Goal: Task Accomplishment & Management: Manage account settings

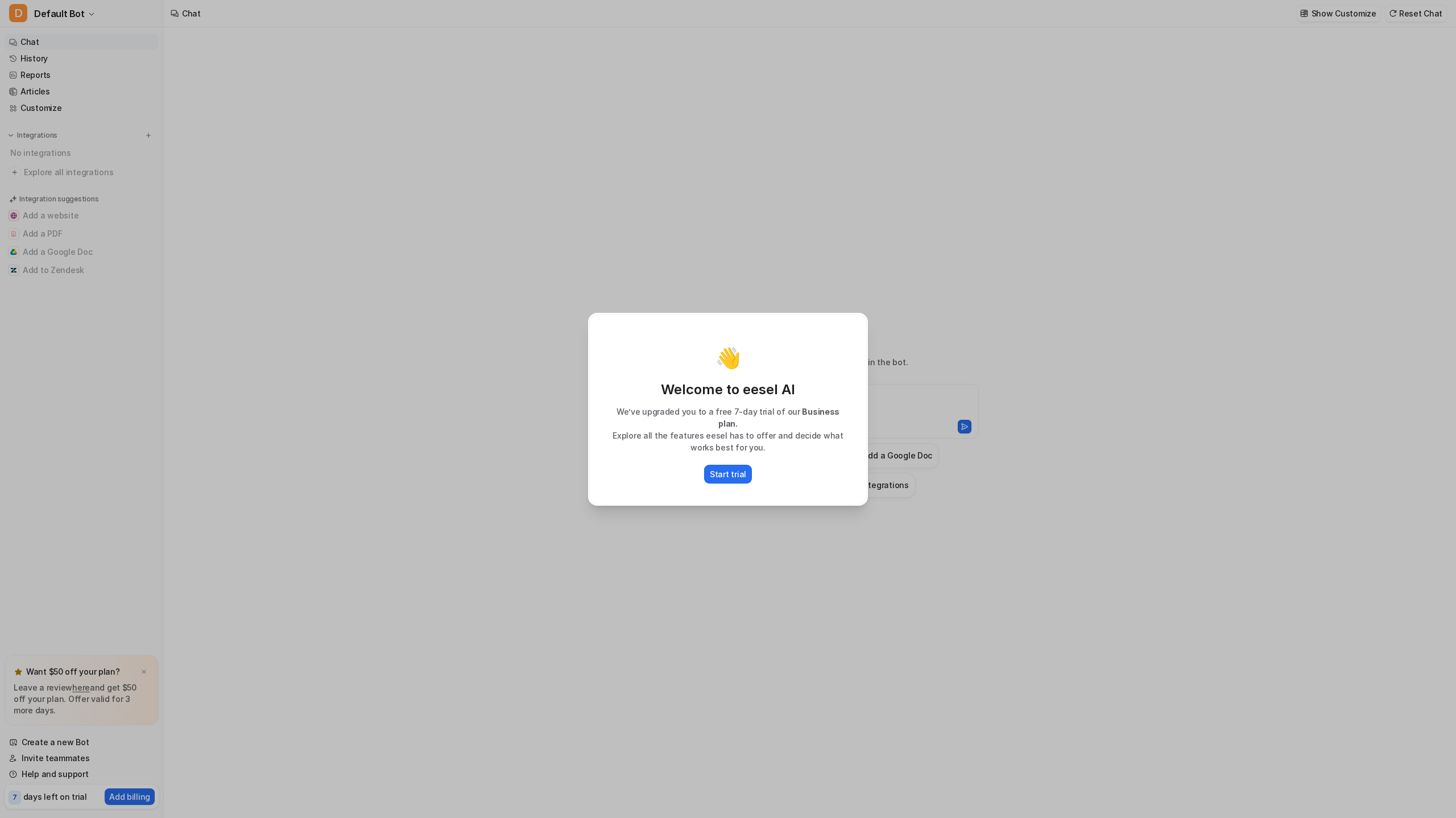
type textarea "**********"
click at [716, 468] on p "Start trial" at bounding box center [728, 474] width 36 height 12
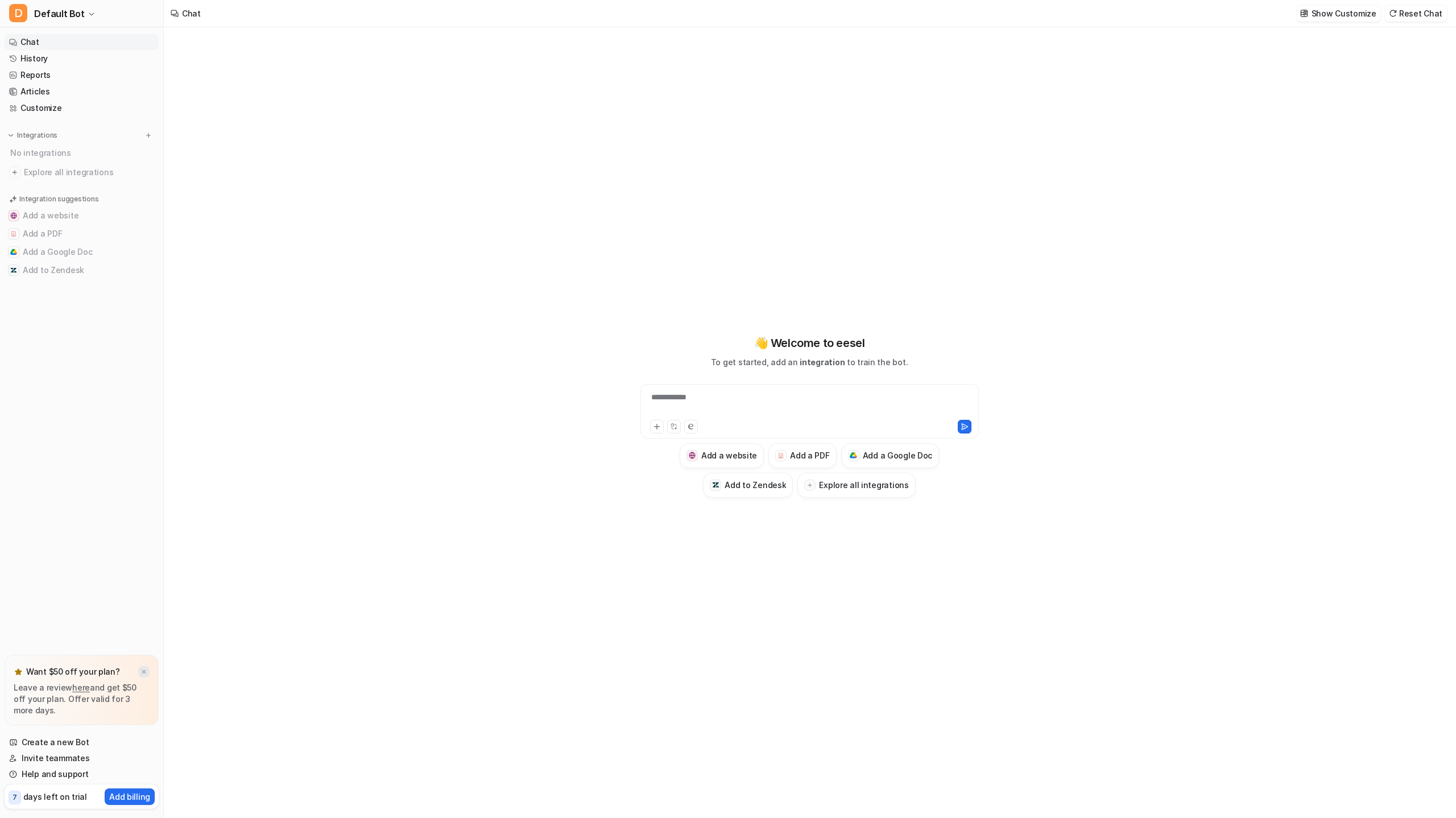
click at [141, 670] on img at bounding box center [143, 672] width 7 height 7
click at [55, 250] on button "Add a Google Doc" at bounding box center [82, 252] width 154 height 19
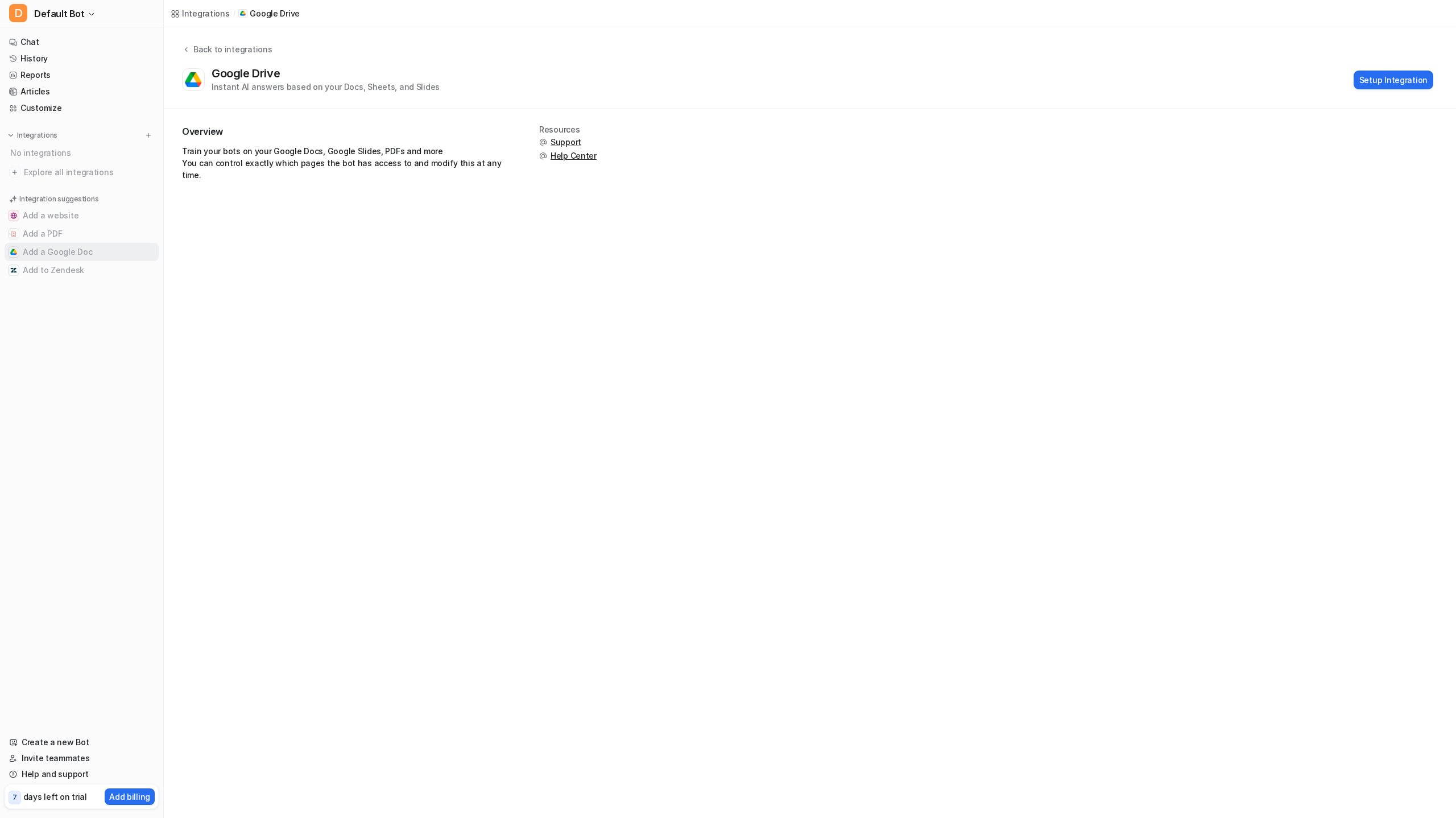
click at [55, 253] on button "Add a Google Doc" at bounding box center [82, 252] width 154 height 19
click at [1429, 76] on button "Setup Integration" at bounding box center [1393, 79] width 79 height 19
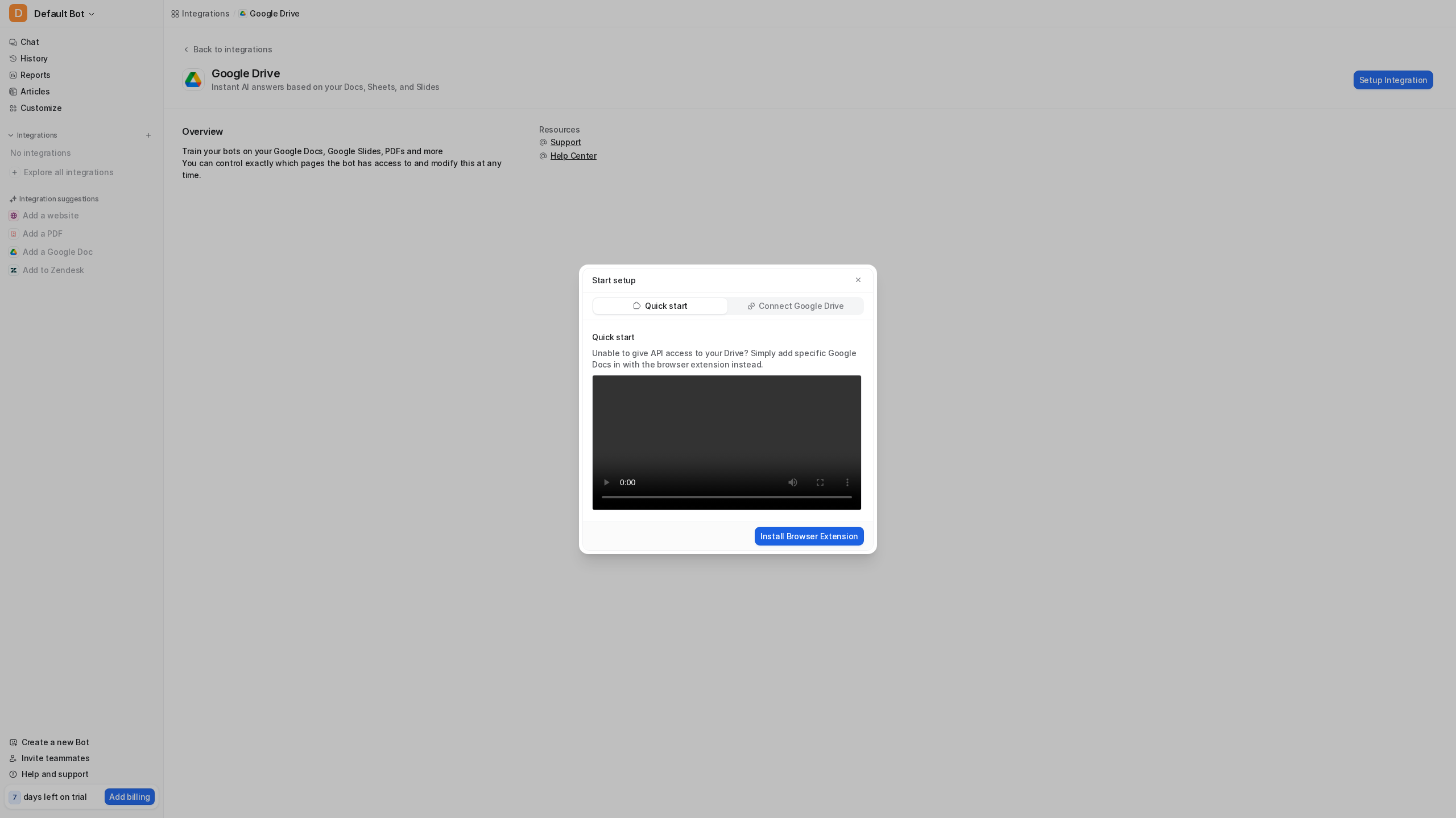
click at [803, 526] on button "Install Browser Extension" at bounding box center [809, 535] width 109 height 19
click at [809, 546] on button "Install Browser Extension" at bounding box center [809, 535] width 109 height 19
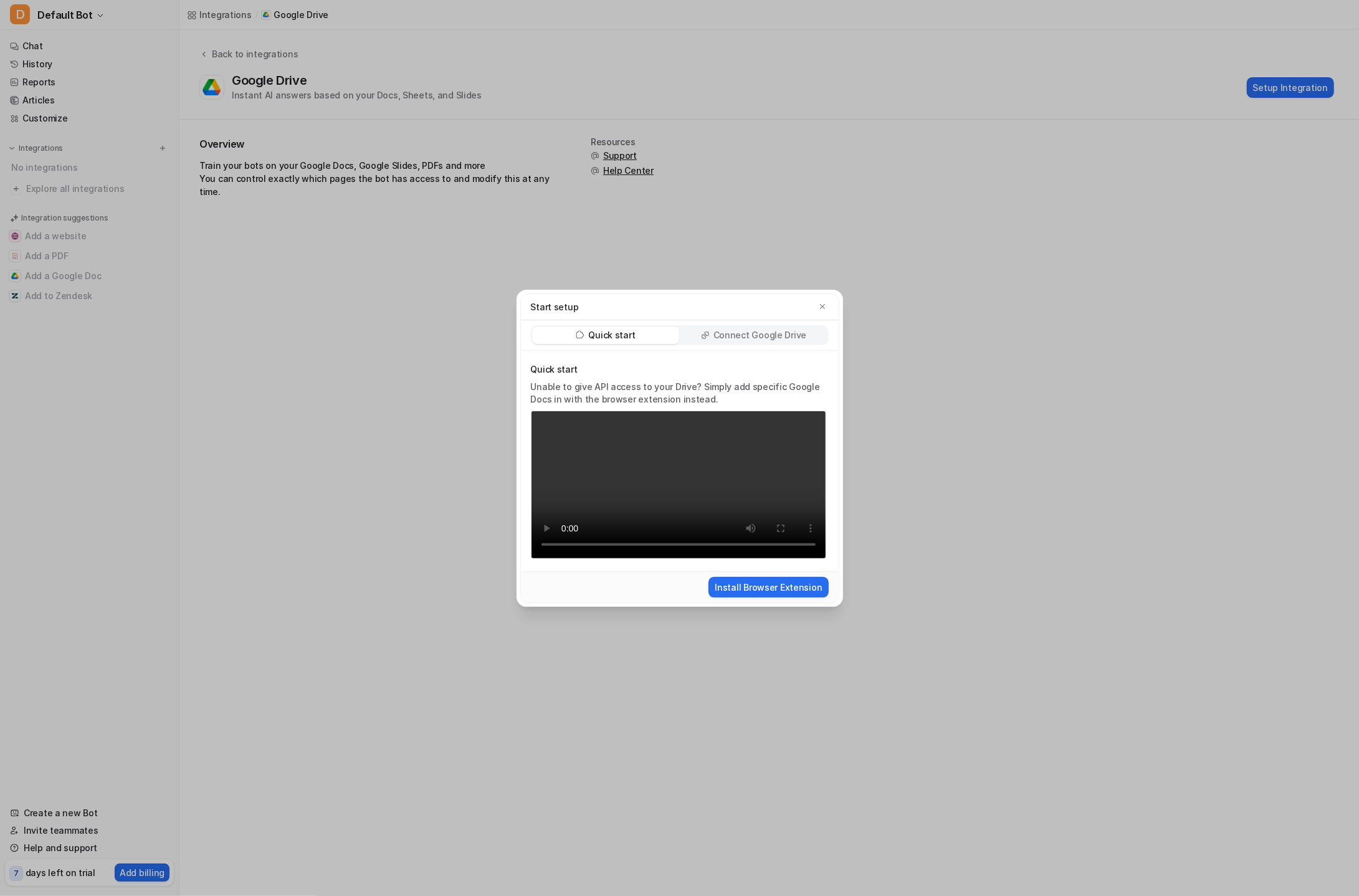
click at [774, 331] on p "Connect Google Drive" at bounding box center [760, 334] width 93 height 12
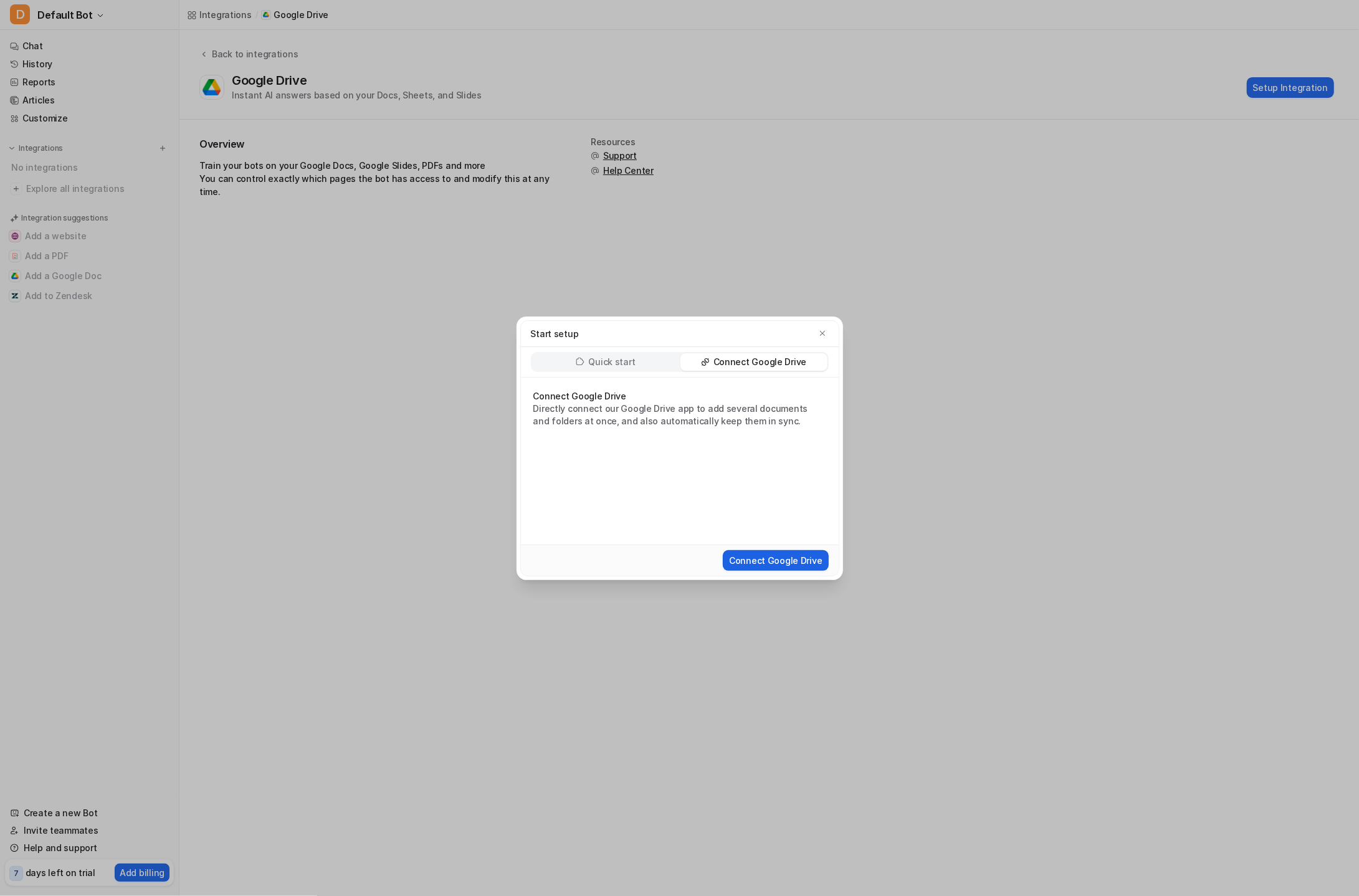
click at [761, 555] on button "Connect Google Drive" at bounding box center [775, 559] width 105 height 20
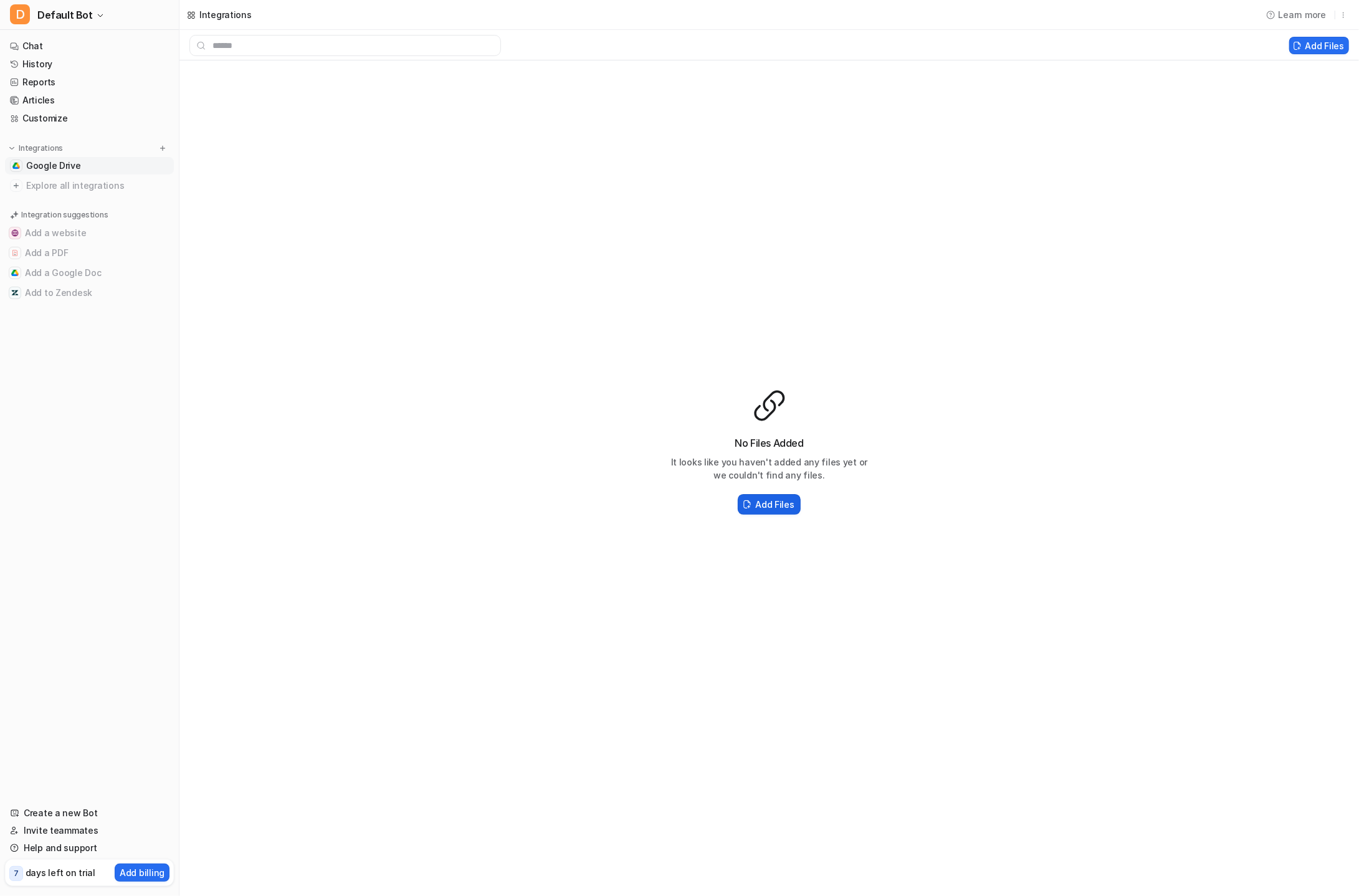
click at [771, 505] on h2 "Add Files" at bounding box center [773, 504] width 38 height 13
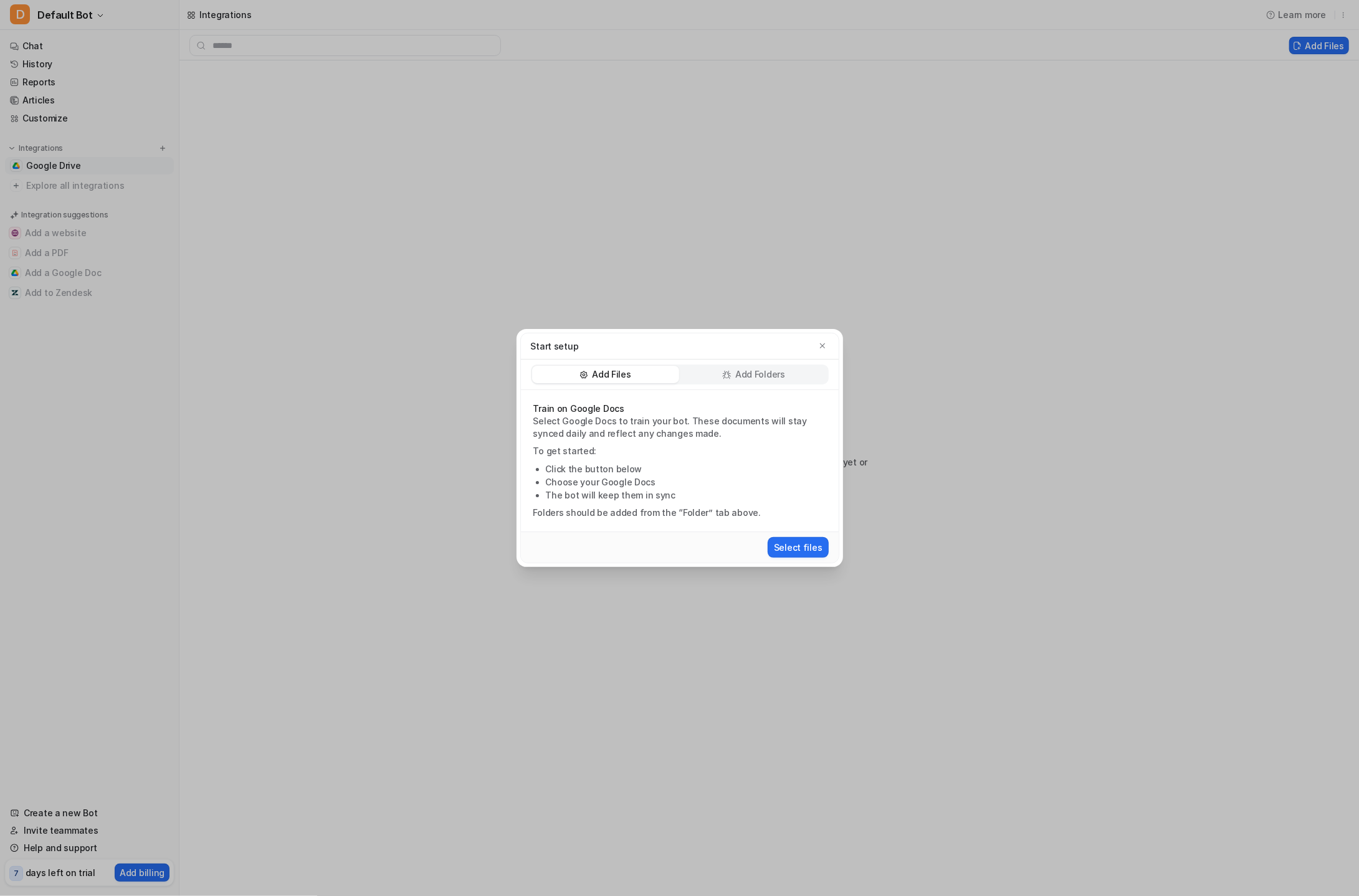
click at [731, 374] on icon at bounding box center [726, 374] width 9 height 9
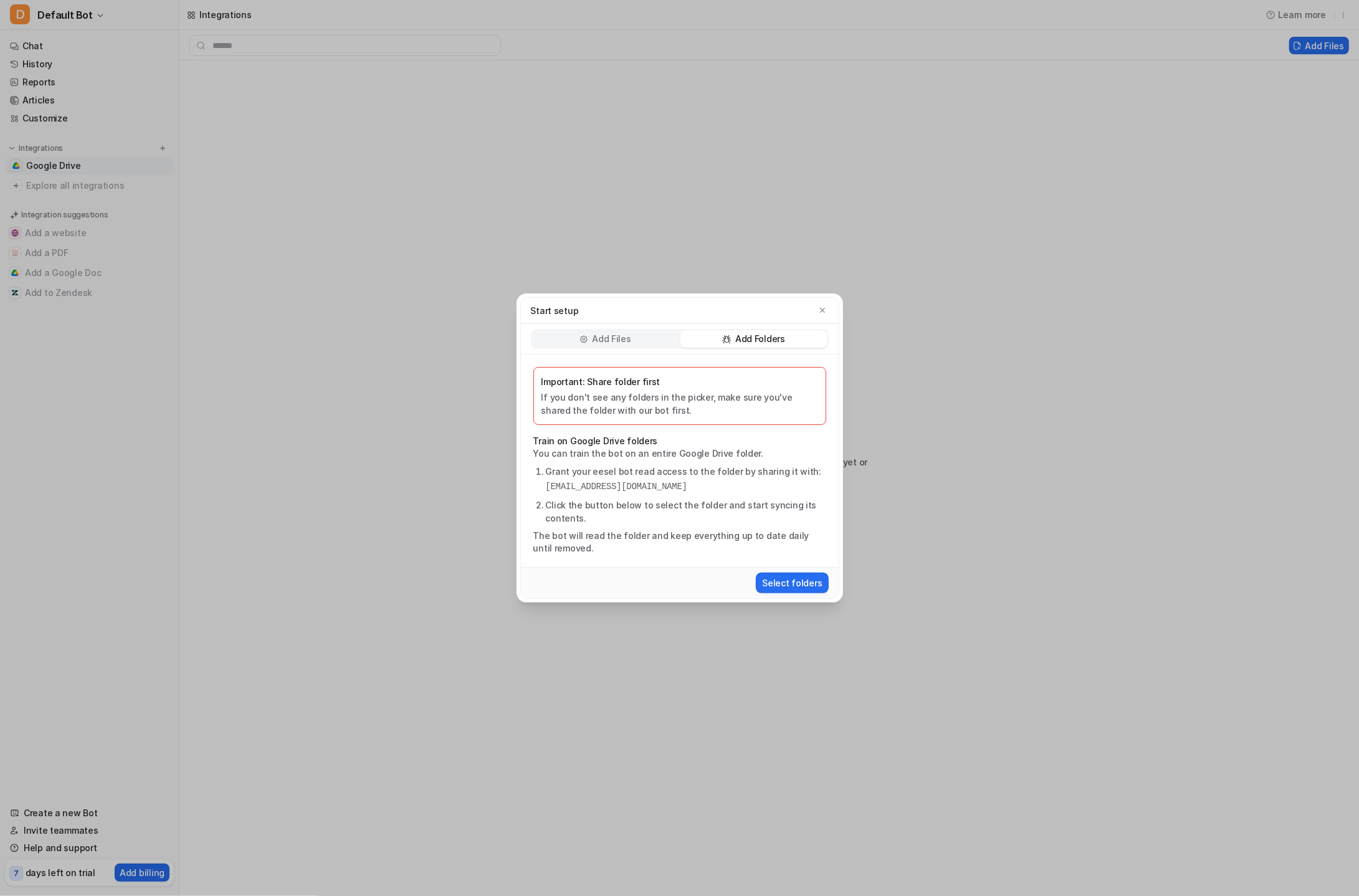
click at [609, 342] on p "Add Files" at bounding box center [611, 338] width 38 height 12
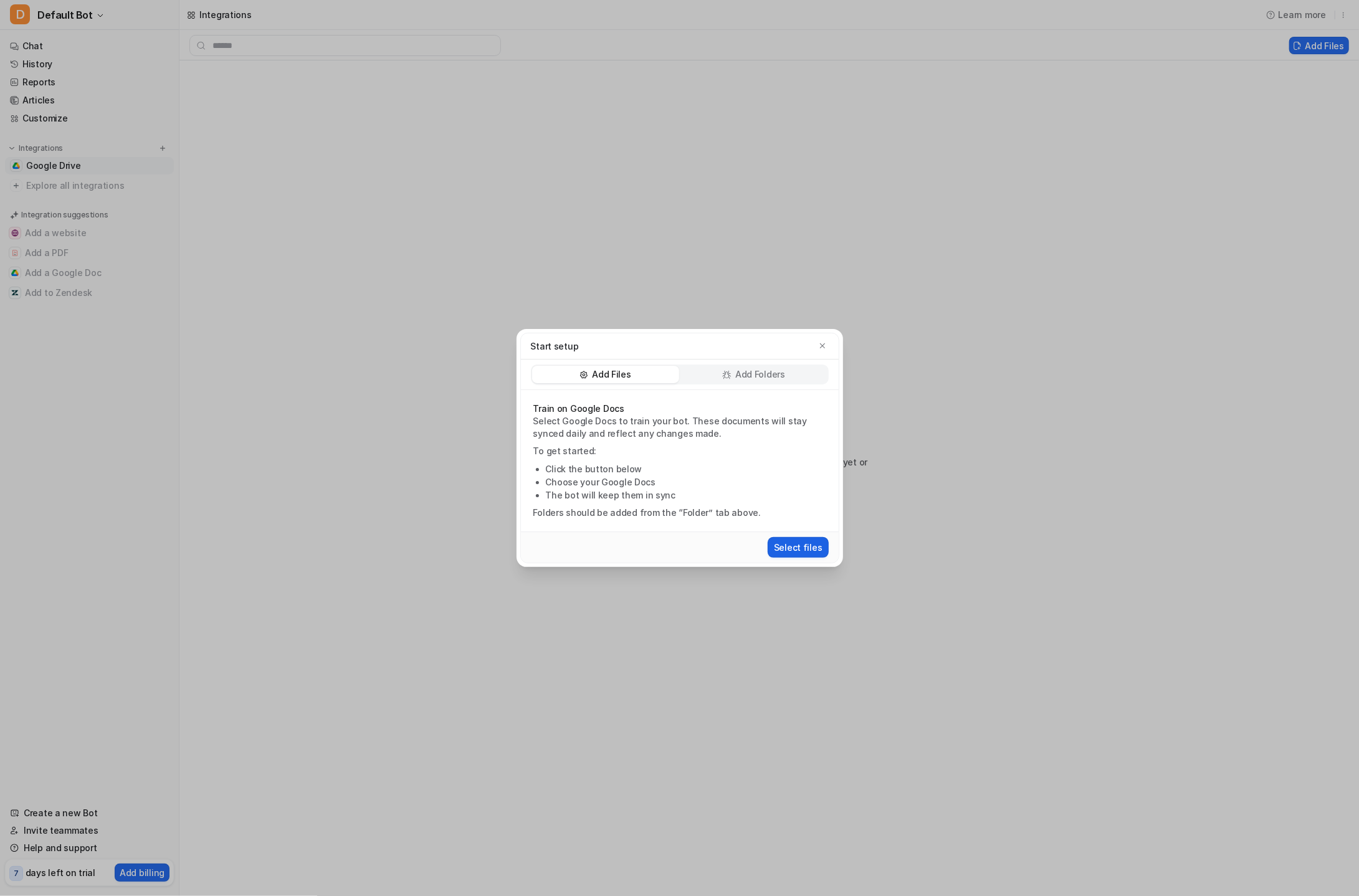
click at [789, 549] on button "Select files" at bounding box center [798, 546] width 61 height 20
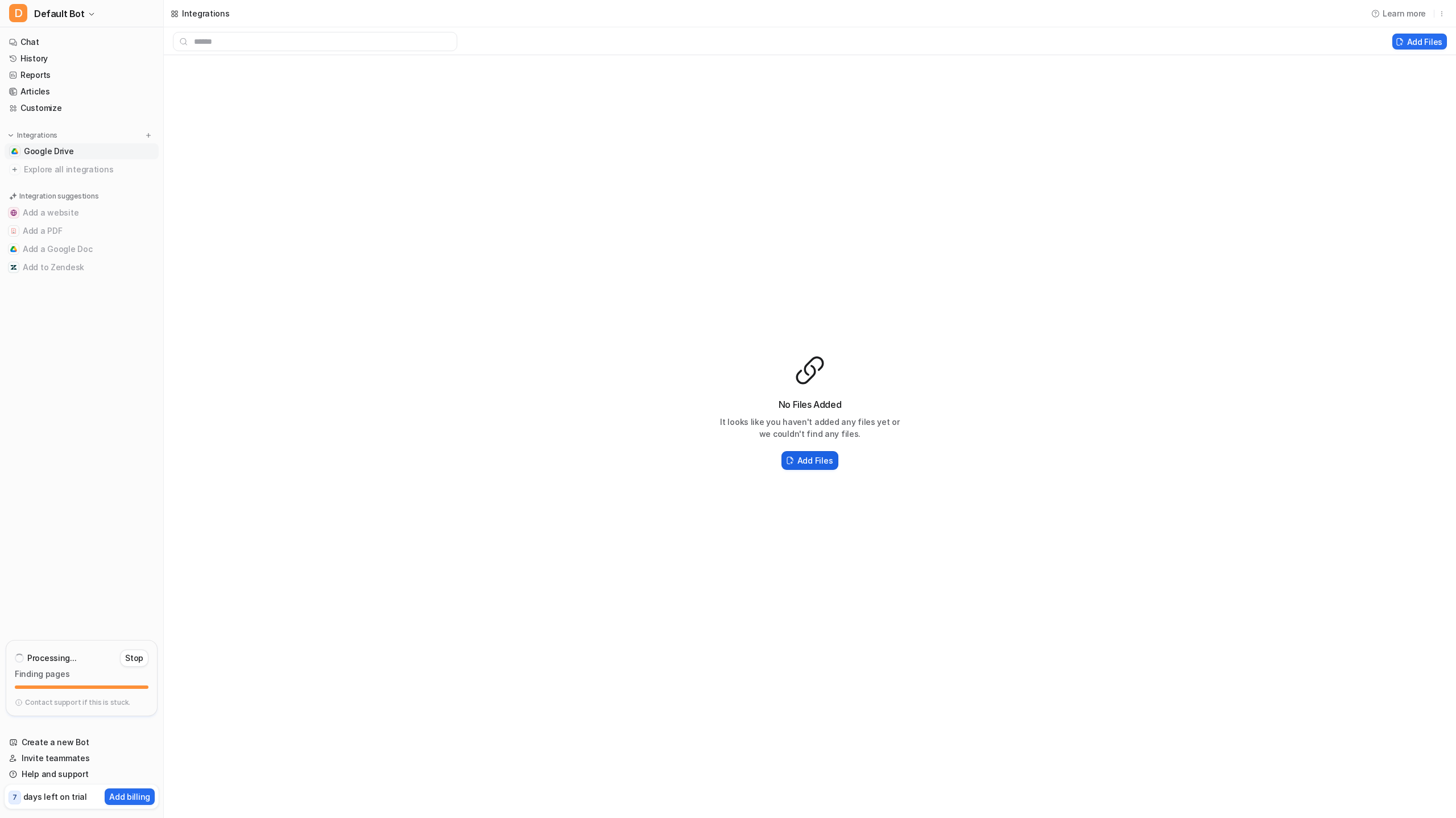
click at [810, 462] on h2 "Add Files" at bounding box center [814, 460] width 35 height 12
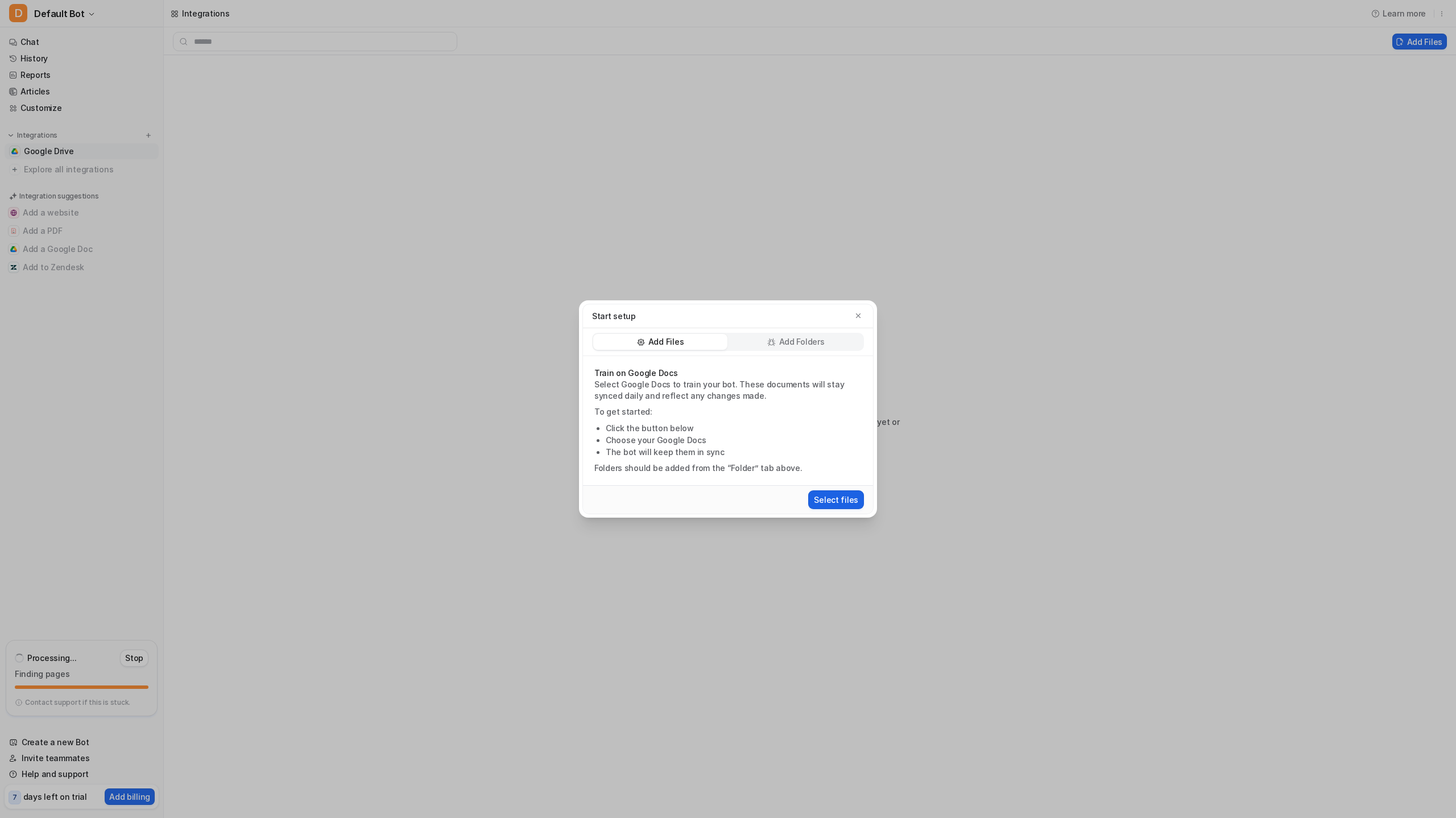
click at [846, 500] on button "Select files" at bounding box center [836, 499] width 56 height 19
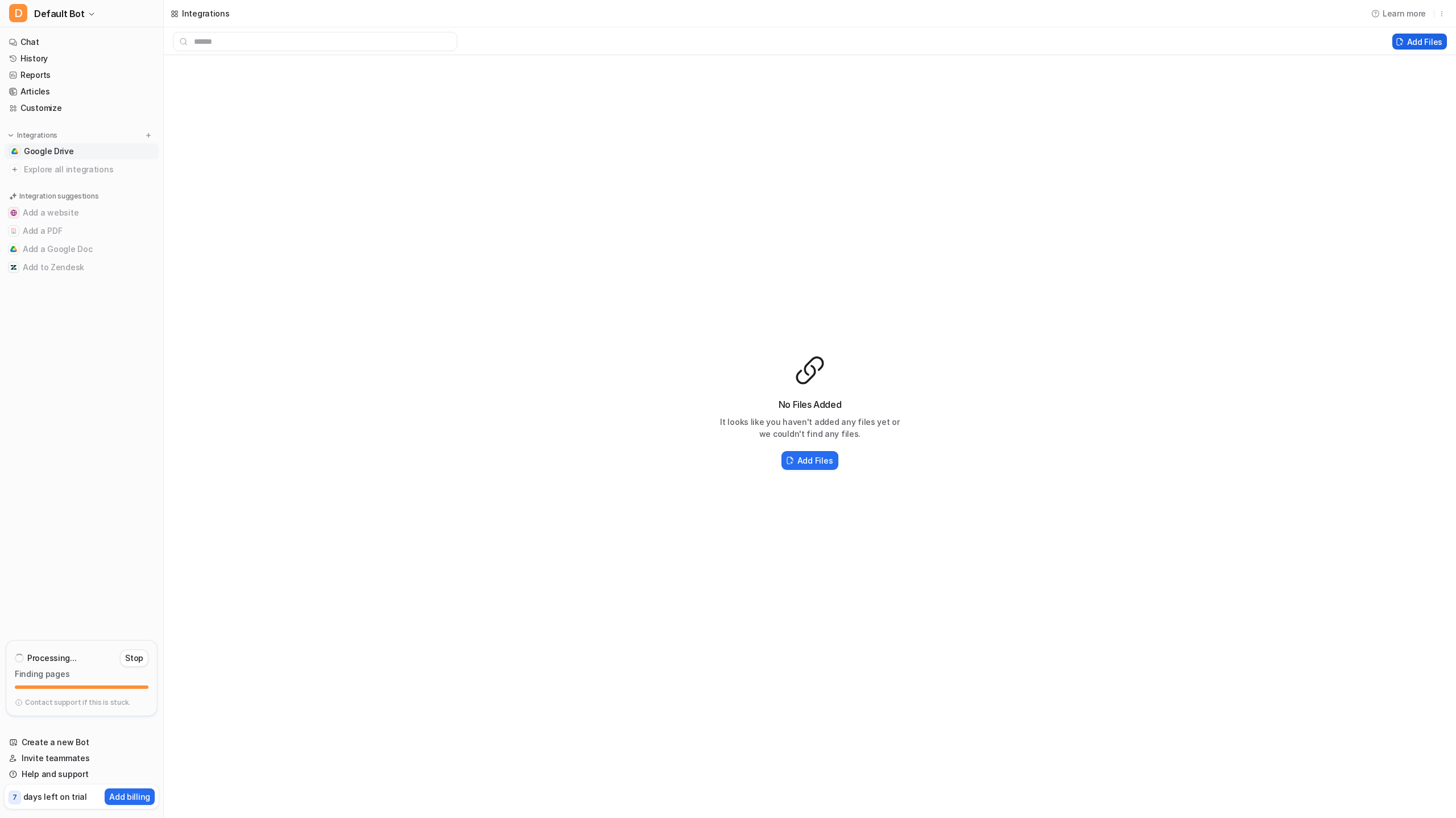
click at [1418, 39] on button "Add Files" at bounding box center [1420, 41] width 55 height 16
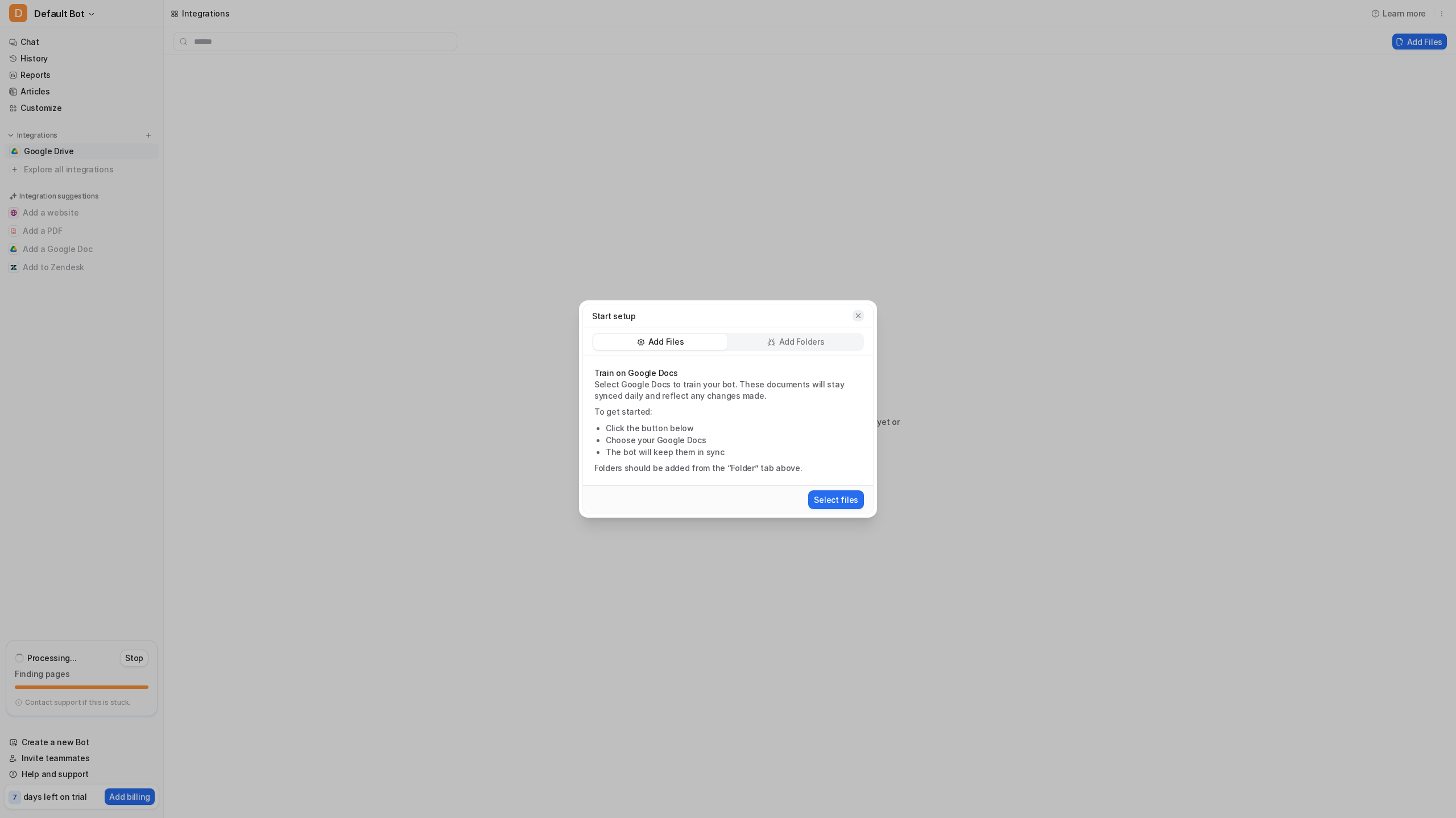
click at [858, 315] on icon "button" at bounding box center [858, 315] width 8 height 8
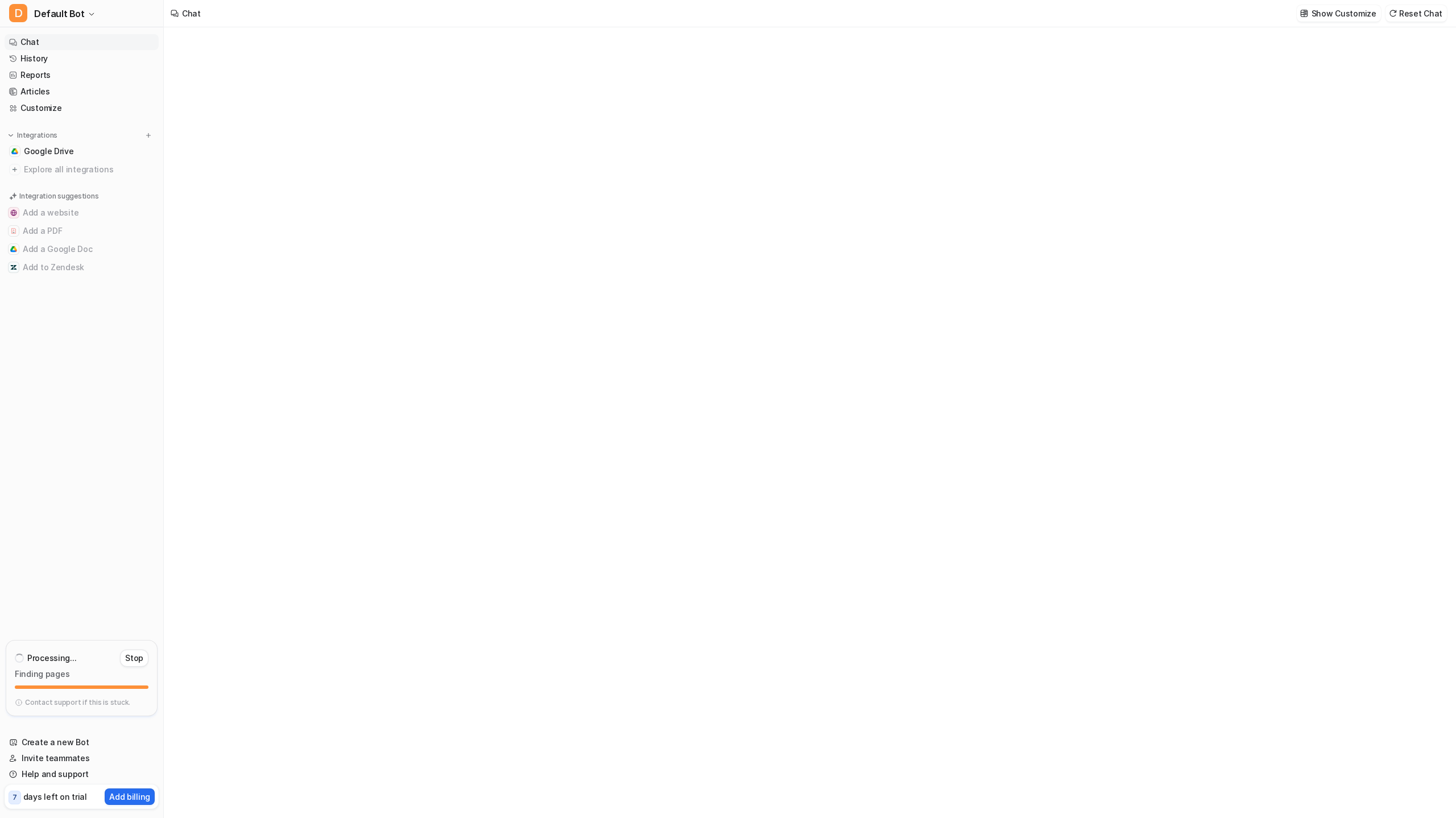
type textarea "**********"
click at [47, 153] on span "Google Drive" at bounding box center [48, 151] width 50 height 11
click at [806, 458] on h2 "Add Files" at bounding box center [814, 460] width 35 height 12
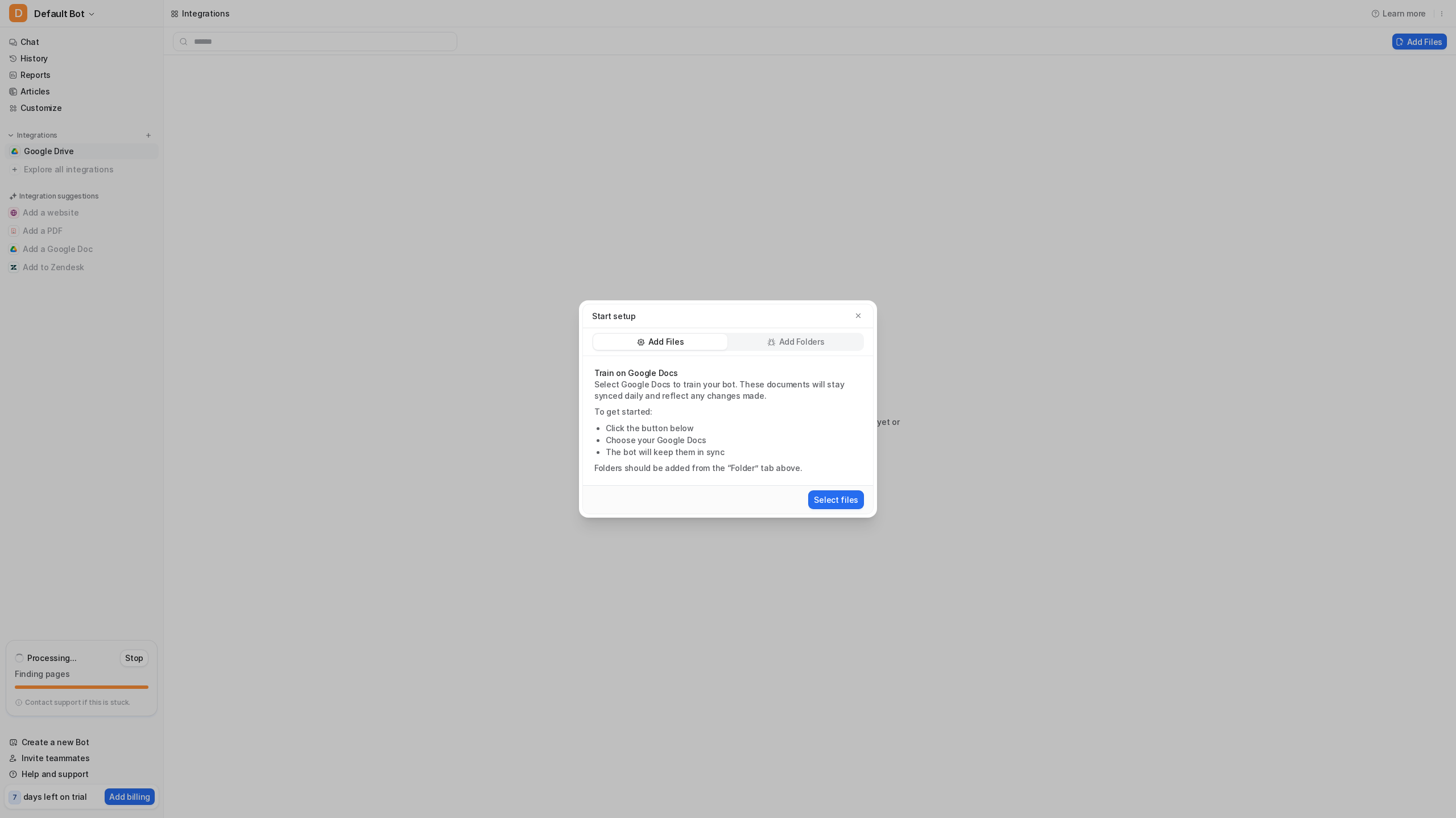
click at [854, 189] on div "Start setup Add Files Add Folders Train on Google Docs Select Google Docs to tr…" at bounding box center [728, 409] width 316 height 818
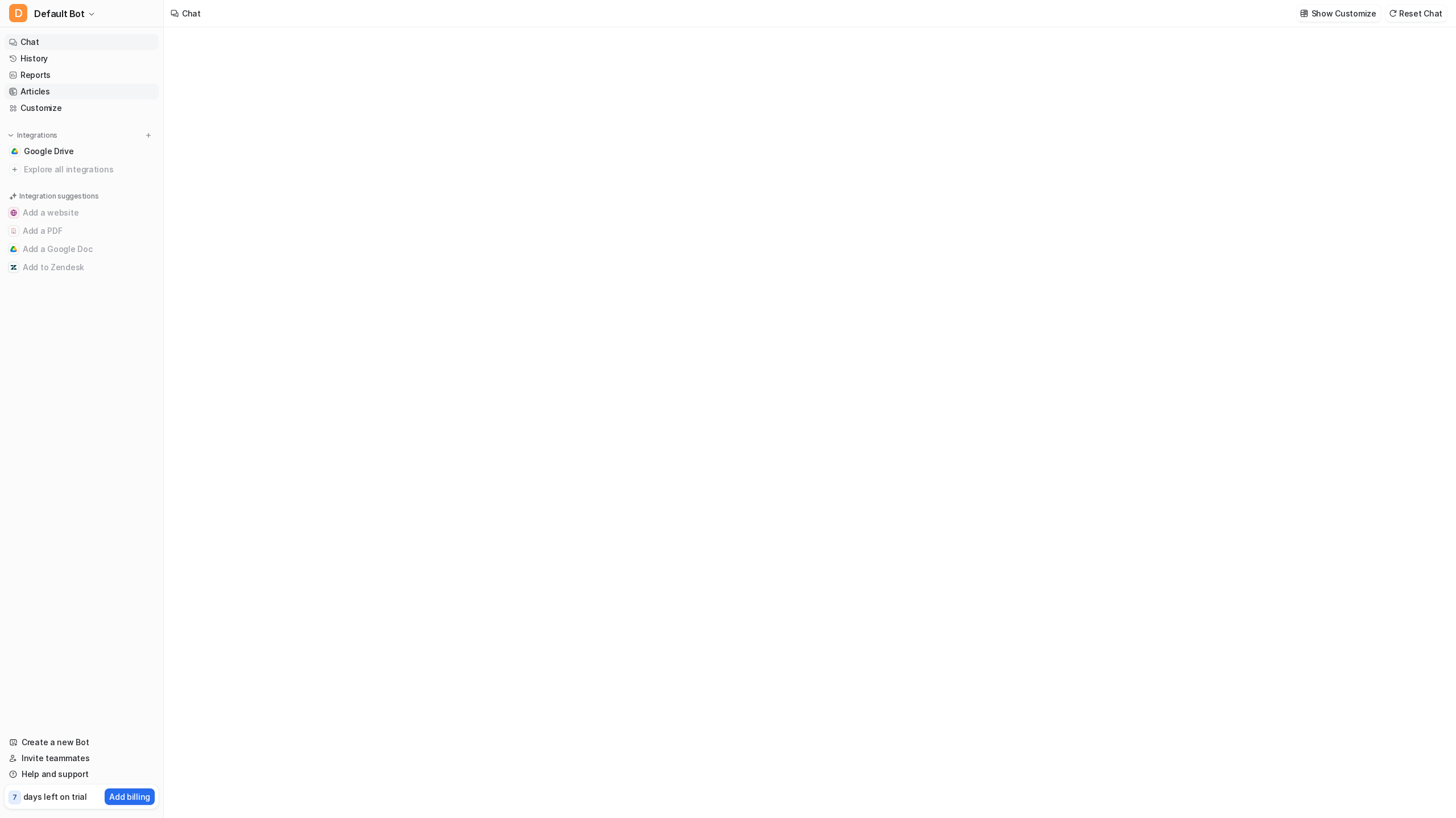
type textarea "**********"
drag, startPoint x: 29, startPoint y: 1, endPoint x: 59, endPoint y: 149, distance: 151.0
click at [60, 149] on span "Google Drive" at bounding box center [48, 151] width 50 height 11
click at [70, 150] on span "Google Drive" at bounding box center [48, 151] width 50 height 11
drag, startPoint x: 18, startPoint y: 1, endPoint x: 43, endPoint y: 378, distance: 377.8
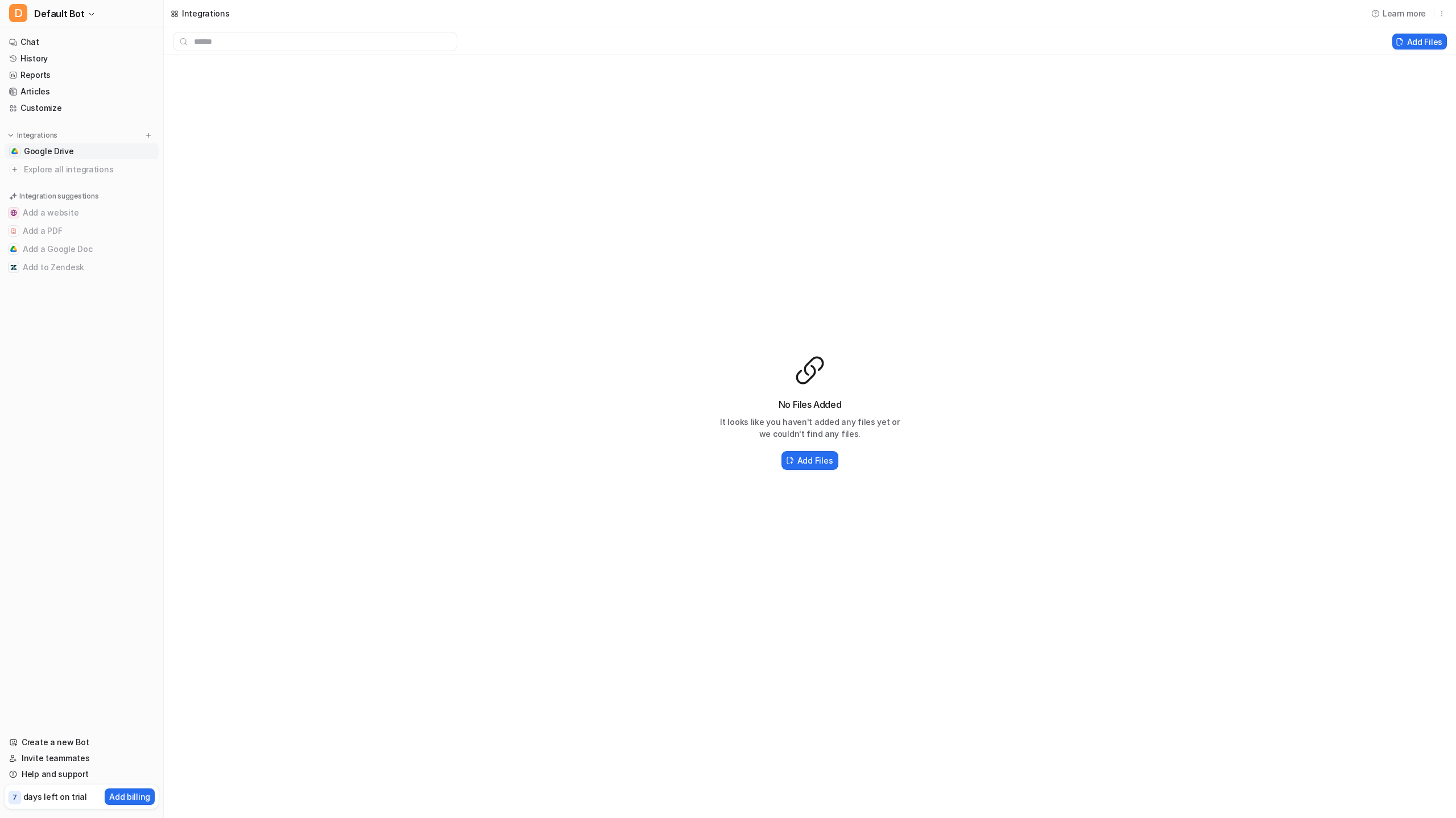
click at [45, 391] on nav "Chat History Reports Articles Customize Integrations Google Drive Explore all i…" at bounding box center [82, 377] width 163 height 696
click at [90, 18] on button "D Default Bot" at bounding box center [82, 13] width 163 height 27
click at [65, 85] on link "Settings" at bounding box center [91, 85] width 157 height 19
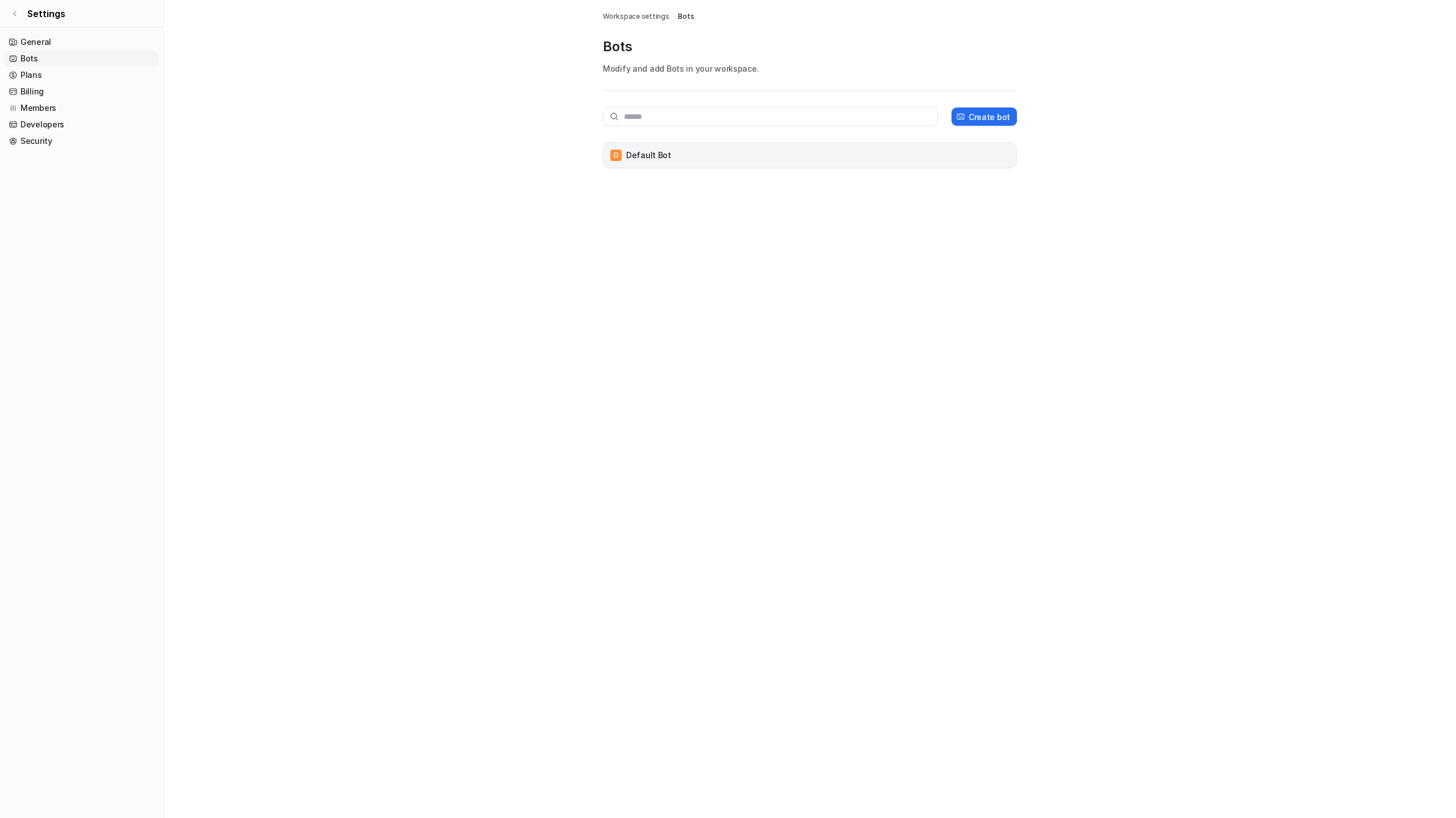
click at [935, 161] on div "D Default Bot" at bounding box center [810, 154] width 404 height 16
click at [38, 76] on link "Plans" at bounding box center [82, 74] width 154 height 16
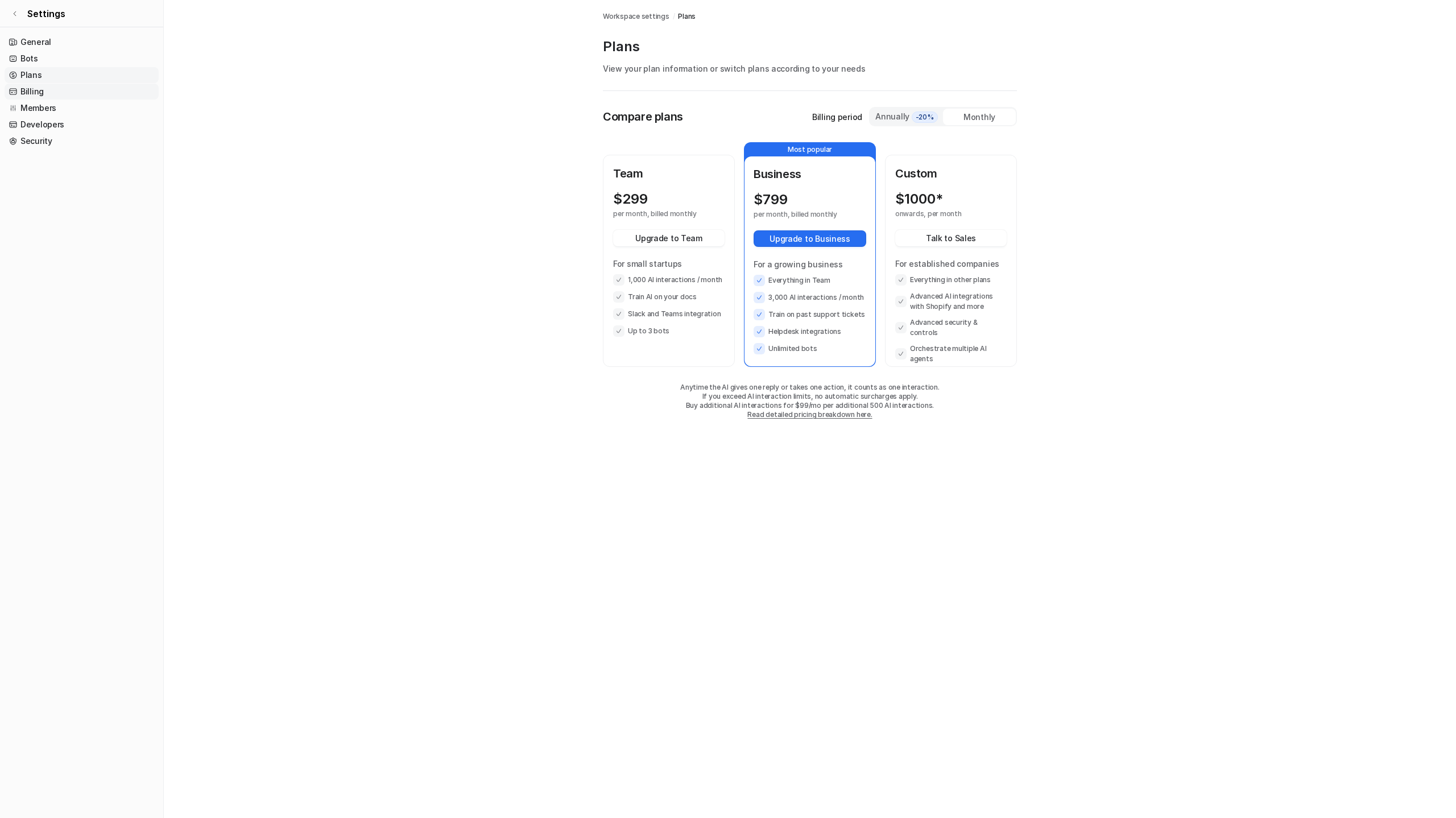
click at [48, 93] on link "Billing" at bounding box center [82, 91] width 154 height 16
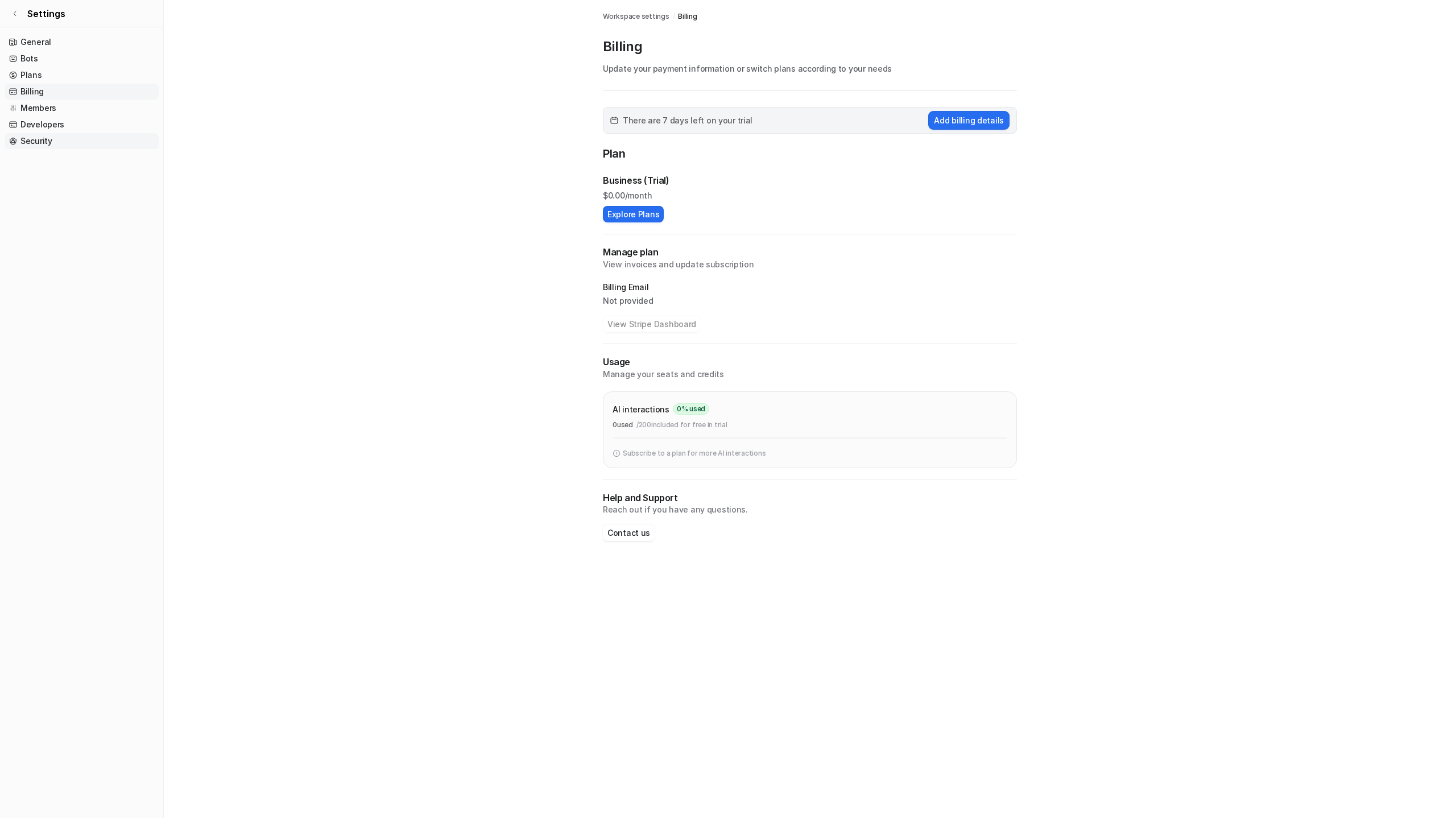
click at [51, 144] on link "Security" at bounding box center [82, 140] width 154 height 16
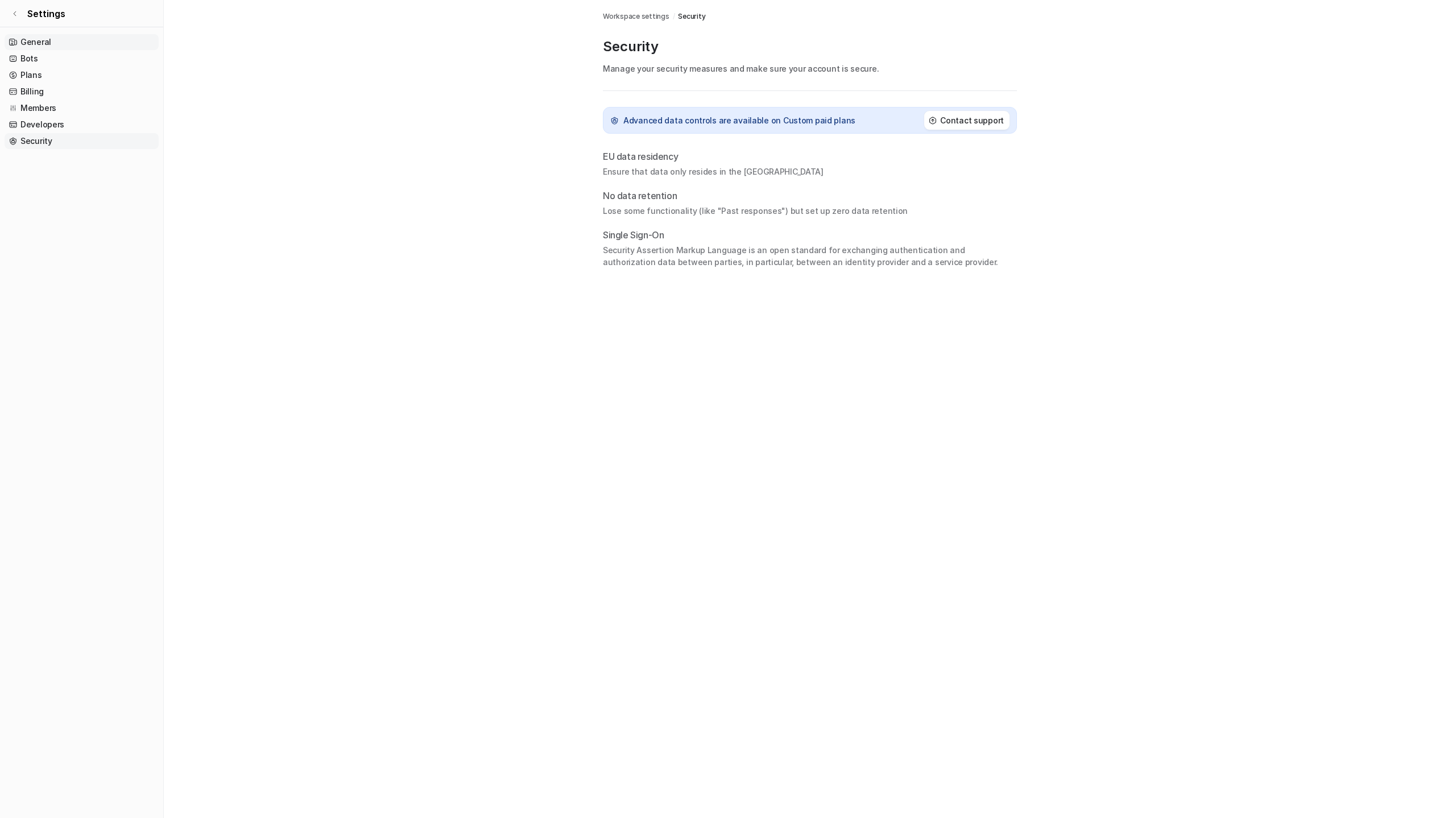
click at [36, 36] on link "General" at bounding box center [82, 42] width 154 height 16
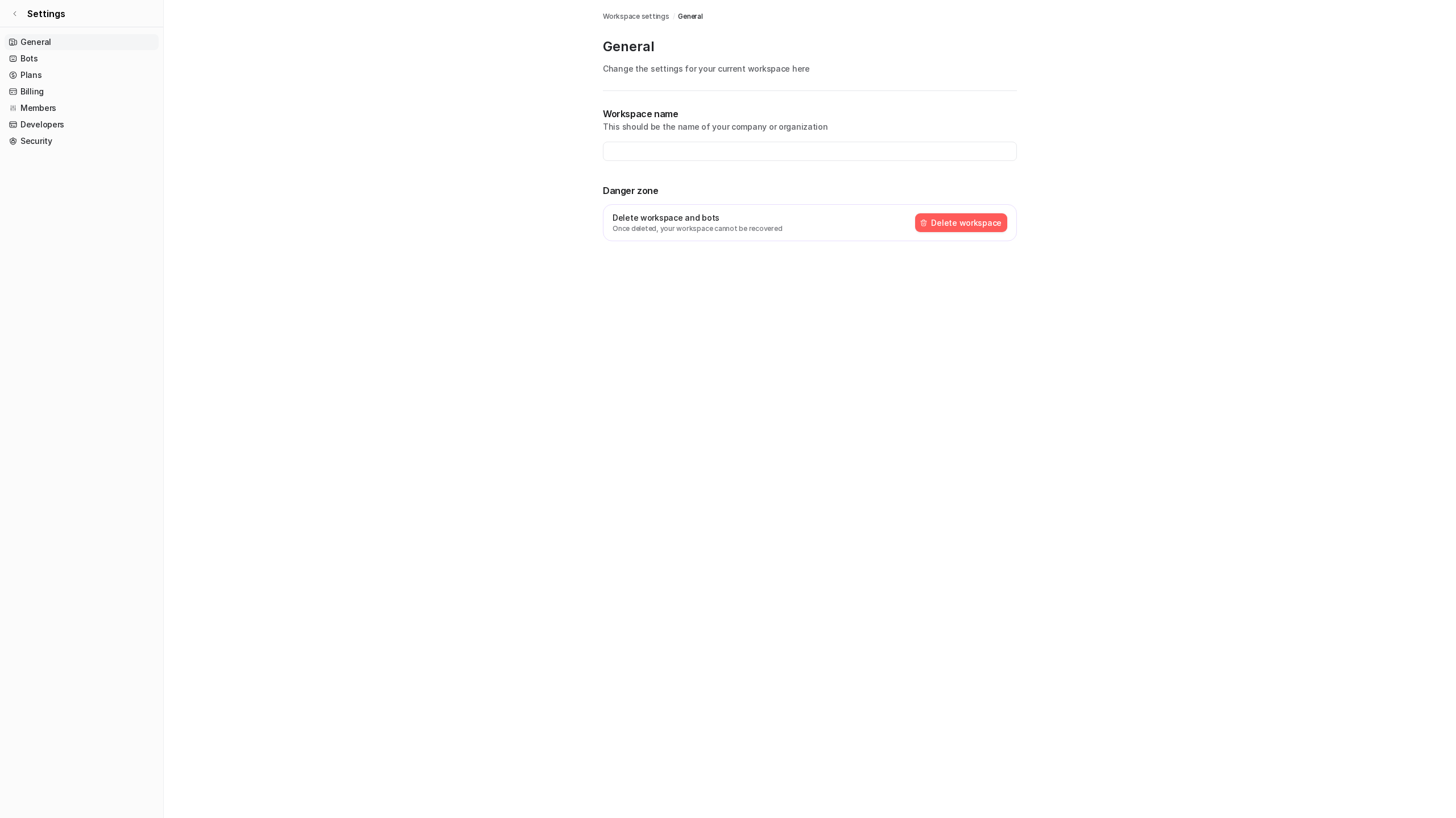
type input "**********"
click at [43, 55] on link "Bots" at bounding box center [82, 58] width 154 height 16
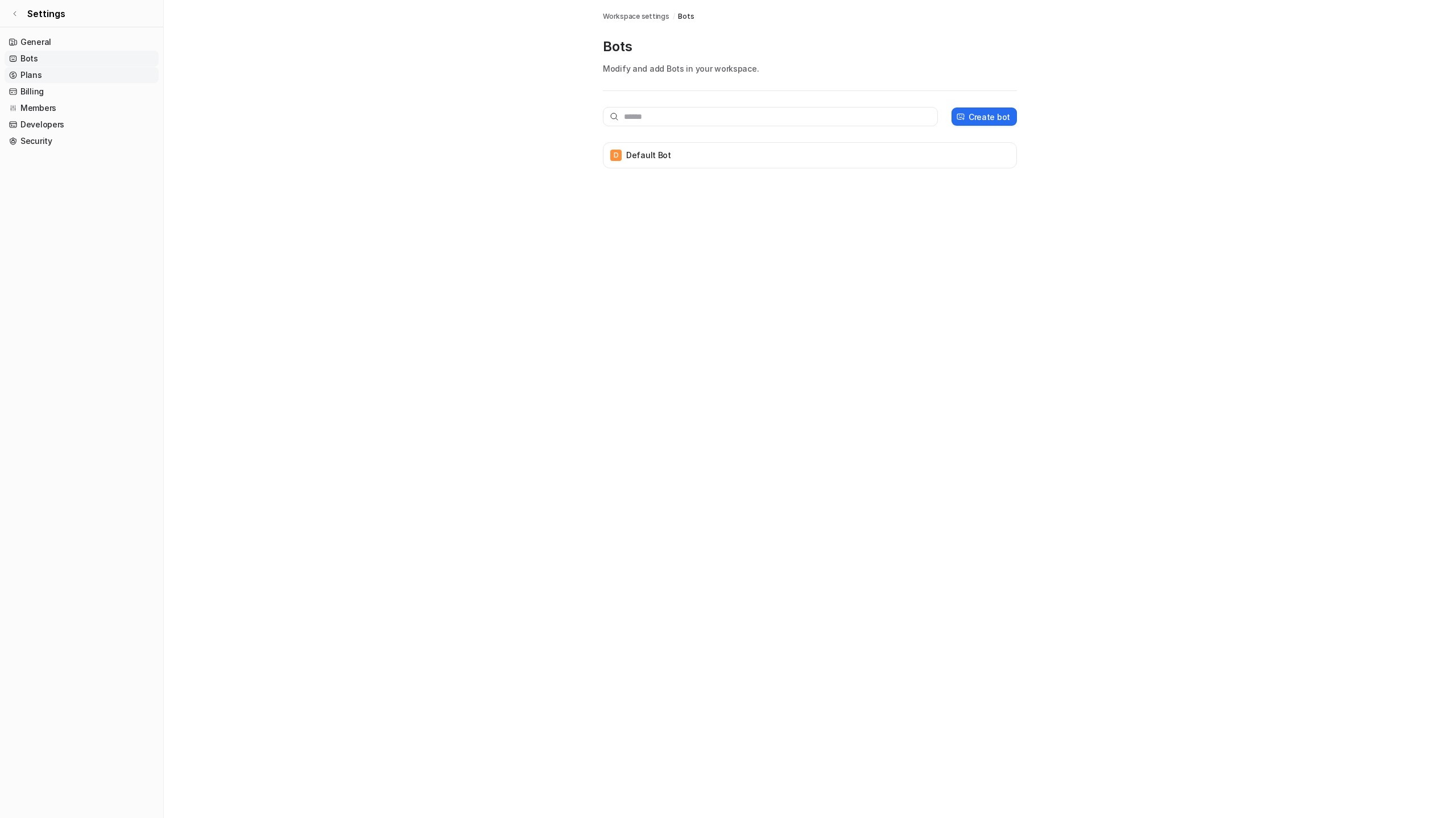
click at [45, 79] on link "Plans" at bounding box center [82, 74] width 154 height 16
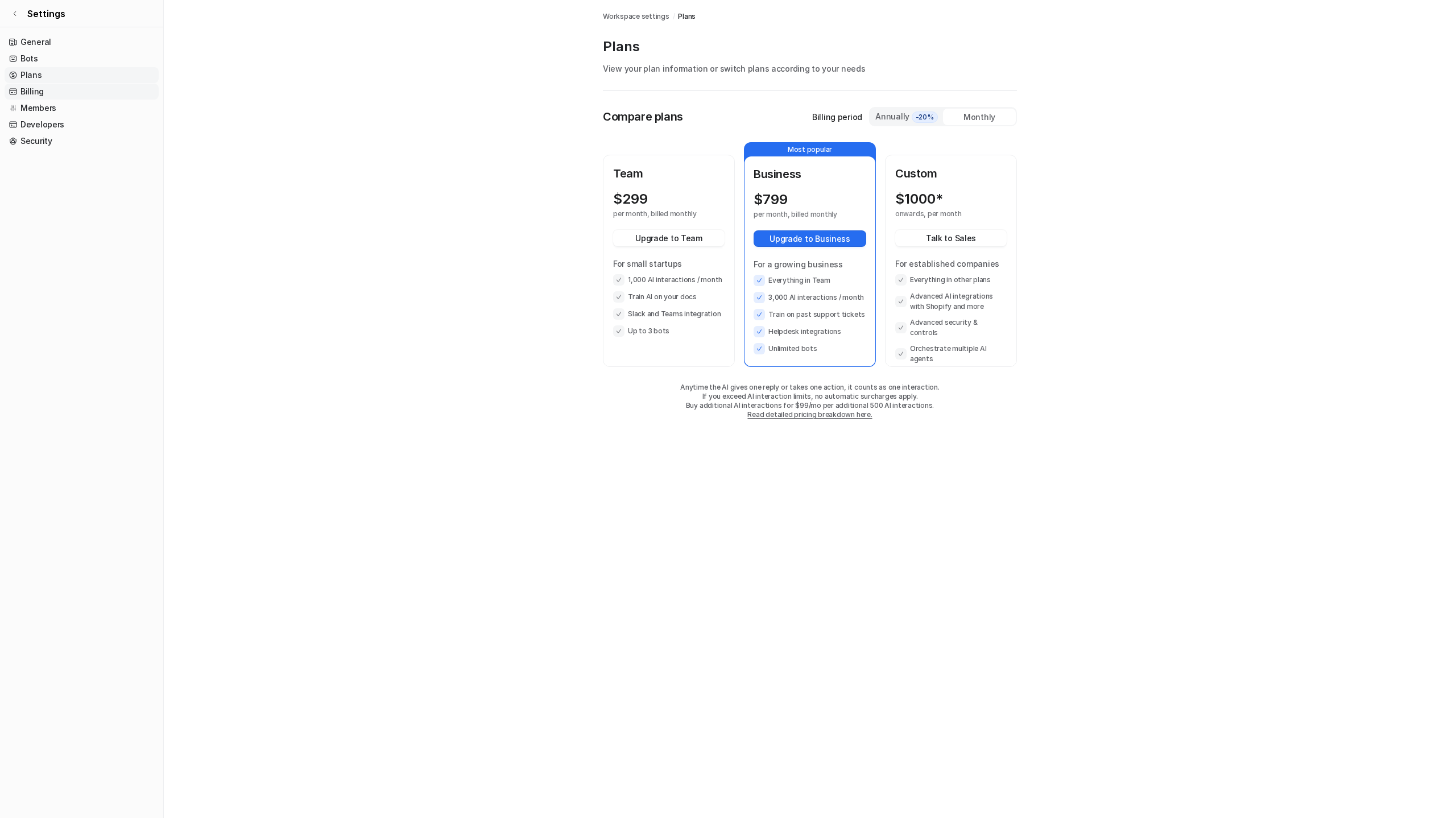
click at [45, 92] on link "Billing" at bounding box center [82, 91] width 154 height 16
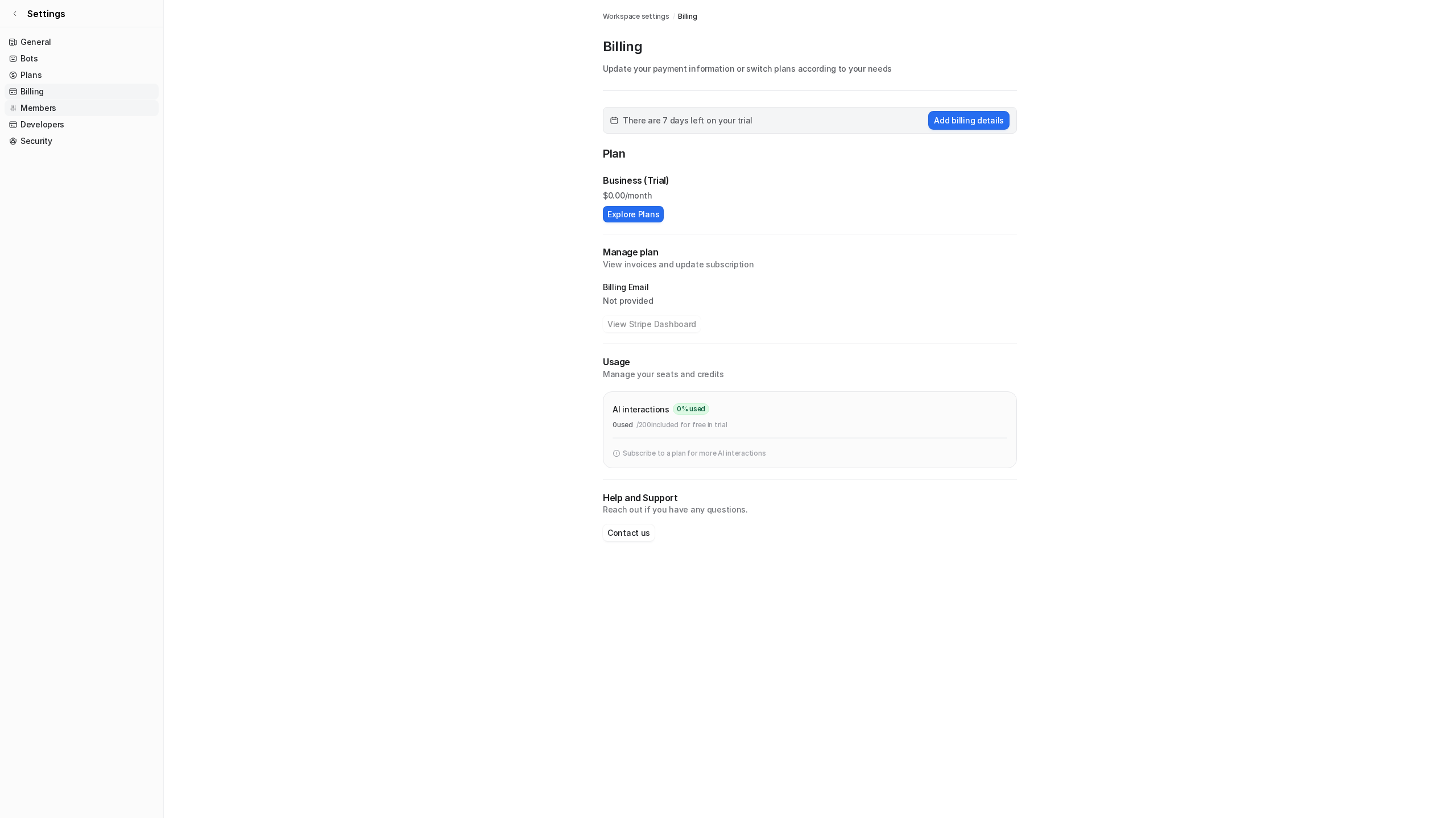
click at [49, 111] on link "Members" at bounding box center [82, 108] width 154 height 16
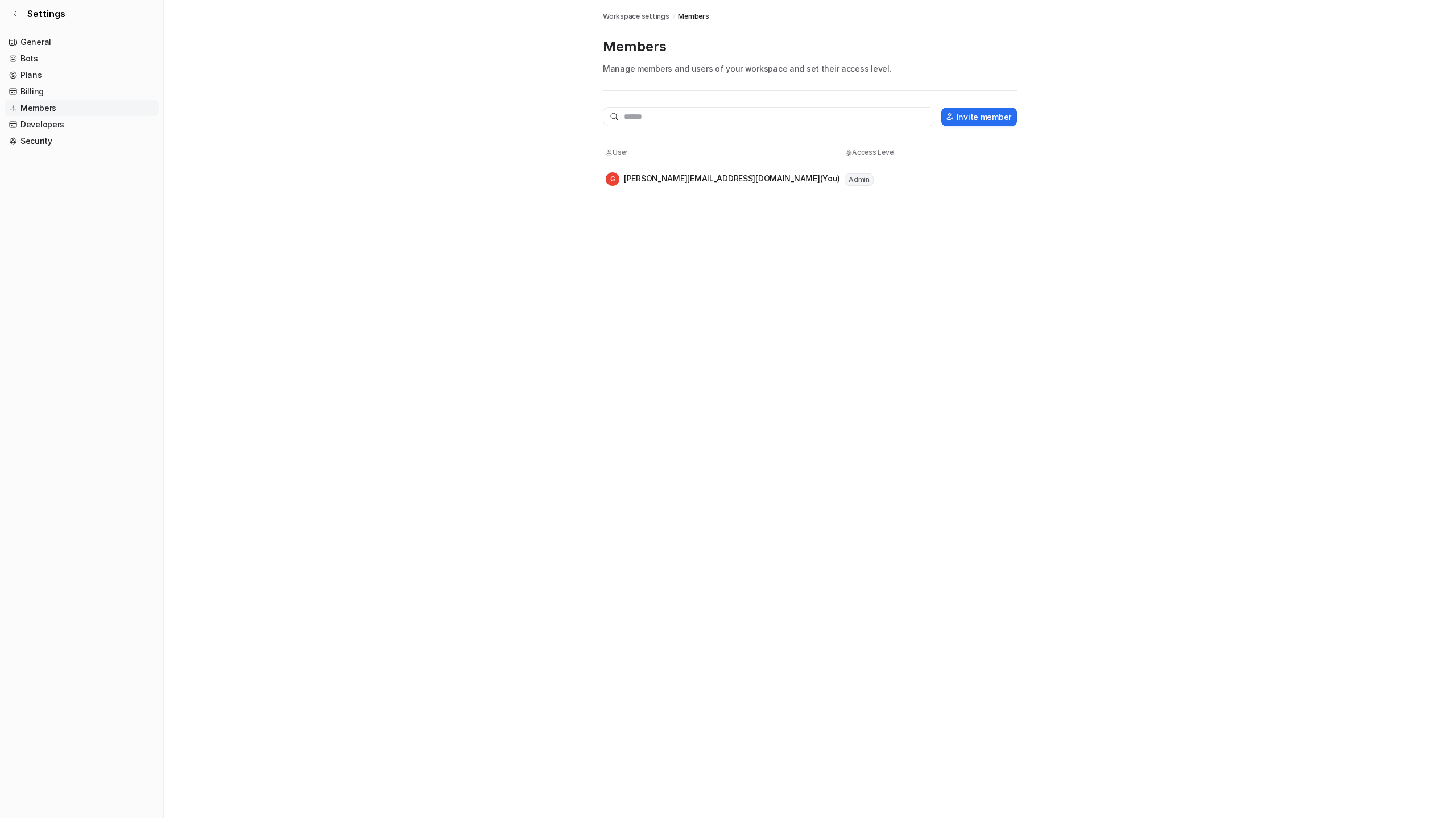
click at [656, 170] on tr "[PERSON_NAME] [PERSON_NAME][EMAIL_ADDRESS][DOMAIN_NAME] (You) Admin" at bounding box center [810, 179] width 414 height 32
click at [652, 176] on div "[PERSON_NAME] [PERSON_NAME][EMAIL_ADDRESS][DOMAIN_NAME] (You)" at bounding box center [723, 179] width 235 height 13
click at [646, 185] on div "[PERSON_NAME] [PERSON_NAME][EMAIL_ADDRESS][DOMAIN_NAME] (You)" at bounding box center [723, 179] width 235 height 13
click at [648, 181] on div "[PERSON_NAME] [PERSON_NAME][EMAIL_ADDRESS][DOMAIN_NAME] (You)" at bounding box center [723, 179] width 235 height 13
click at [16, 12] on icon at bounding box center [14, 13] width 7 height 7
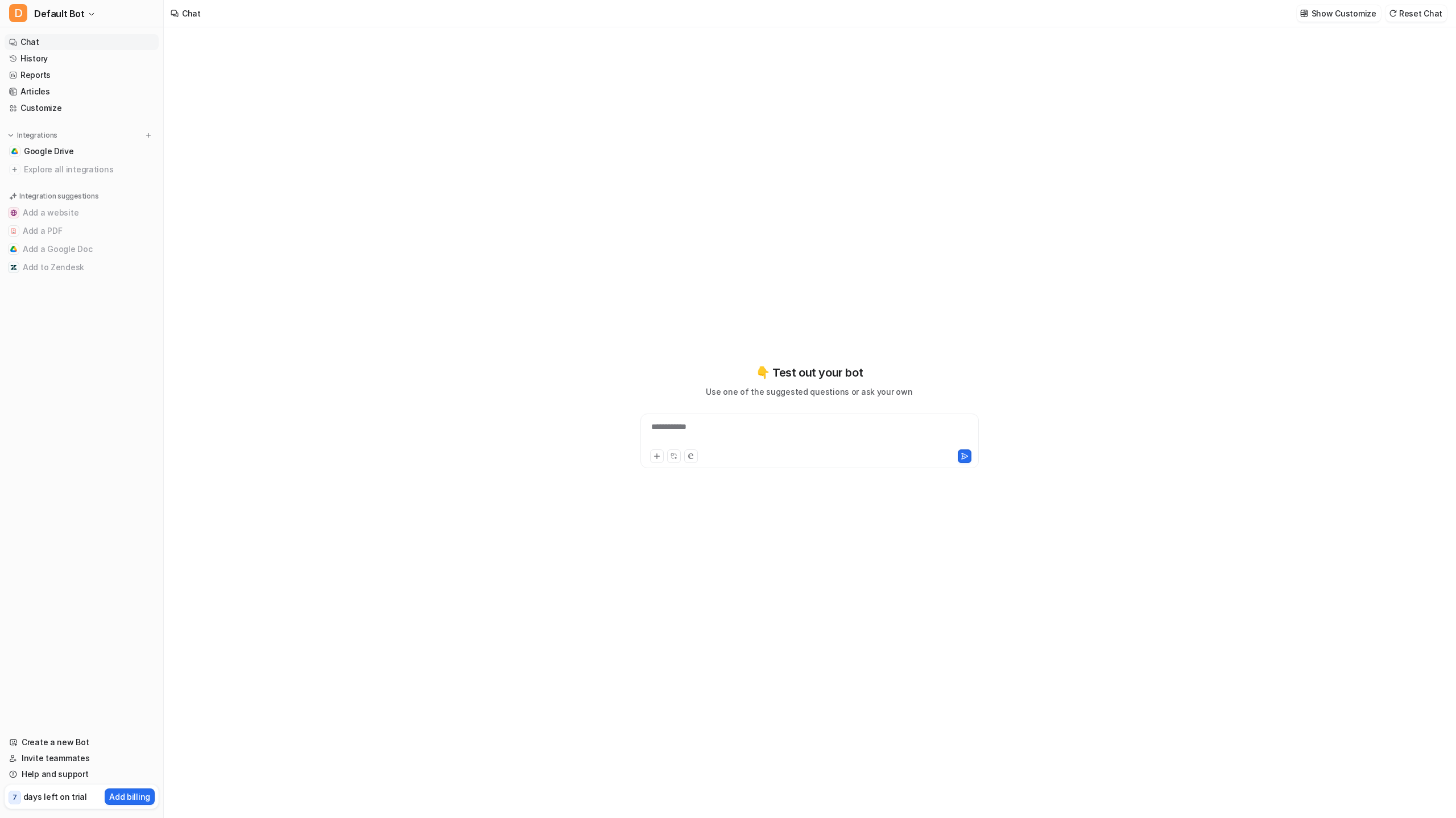
click at [123, 623] on nav "Chat History Reports Articles Customize Integrations Google Drive Explore all i…" at bounding box center [82, 377] width 163 height 696
click at [68, 776] on link "Help and support" at bounding box center [82, 773] width 154 height 16
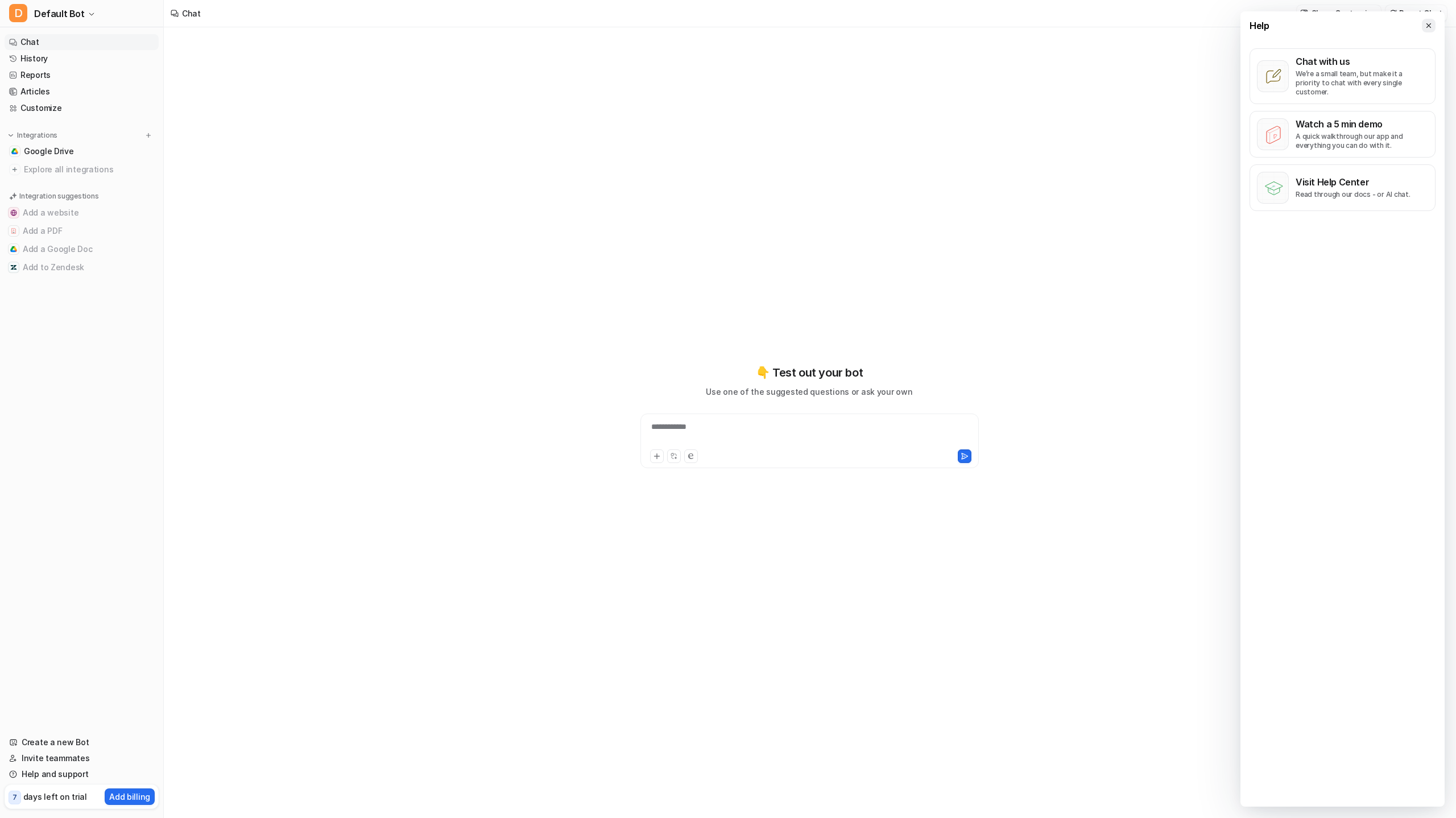
click at [1431, 25] on icon at bounding box center [1429, 25] width 8 height 8
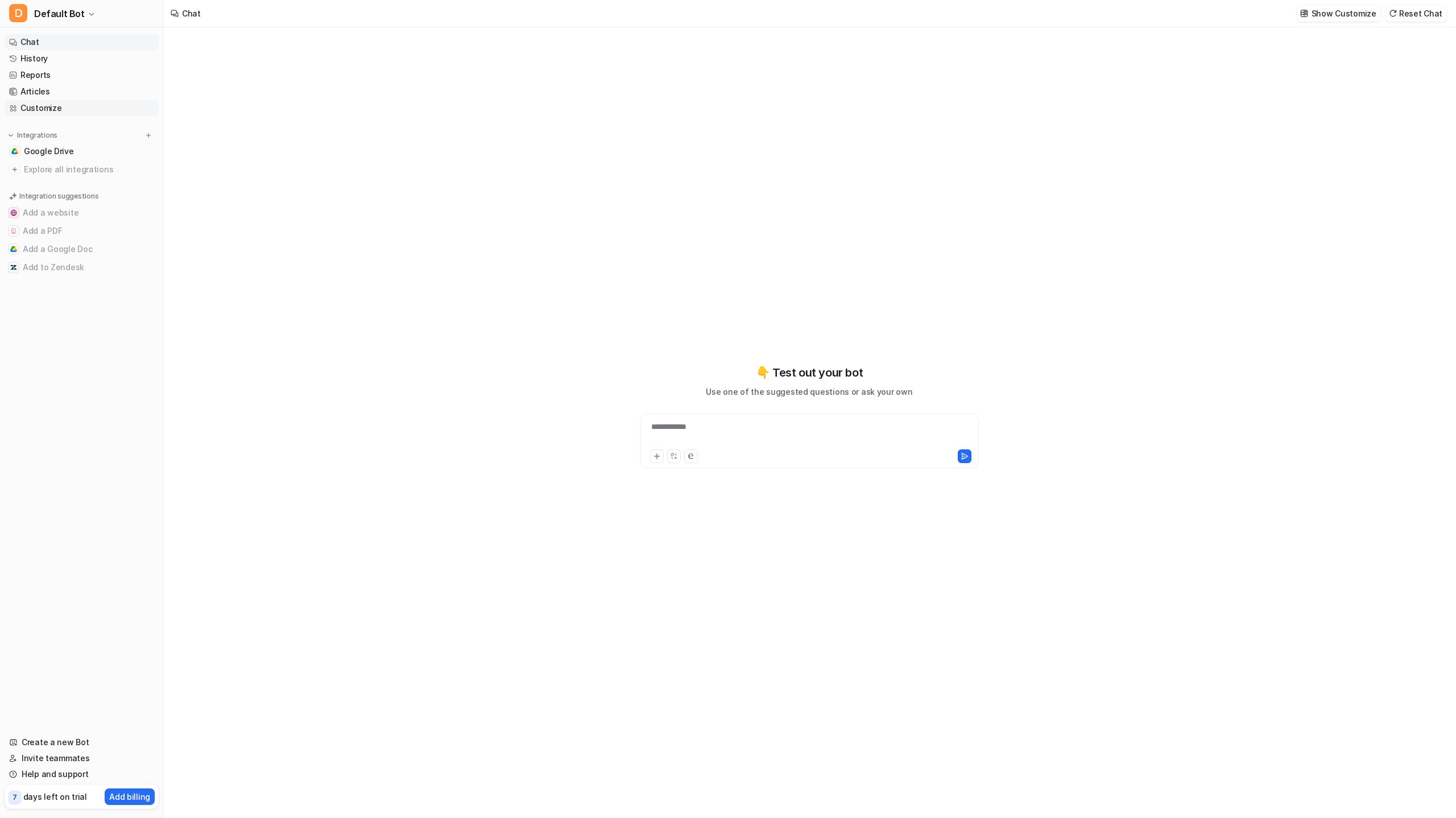
click at [27, 108] on link "Customize" at bounding box center [82, 108] width 154 height 16
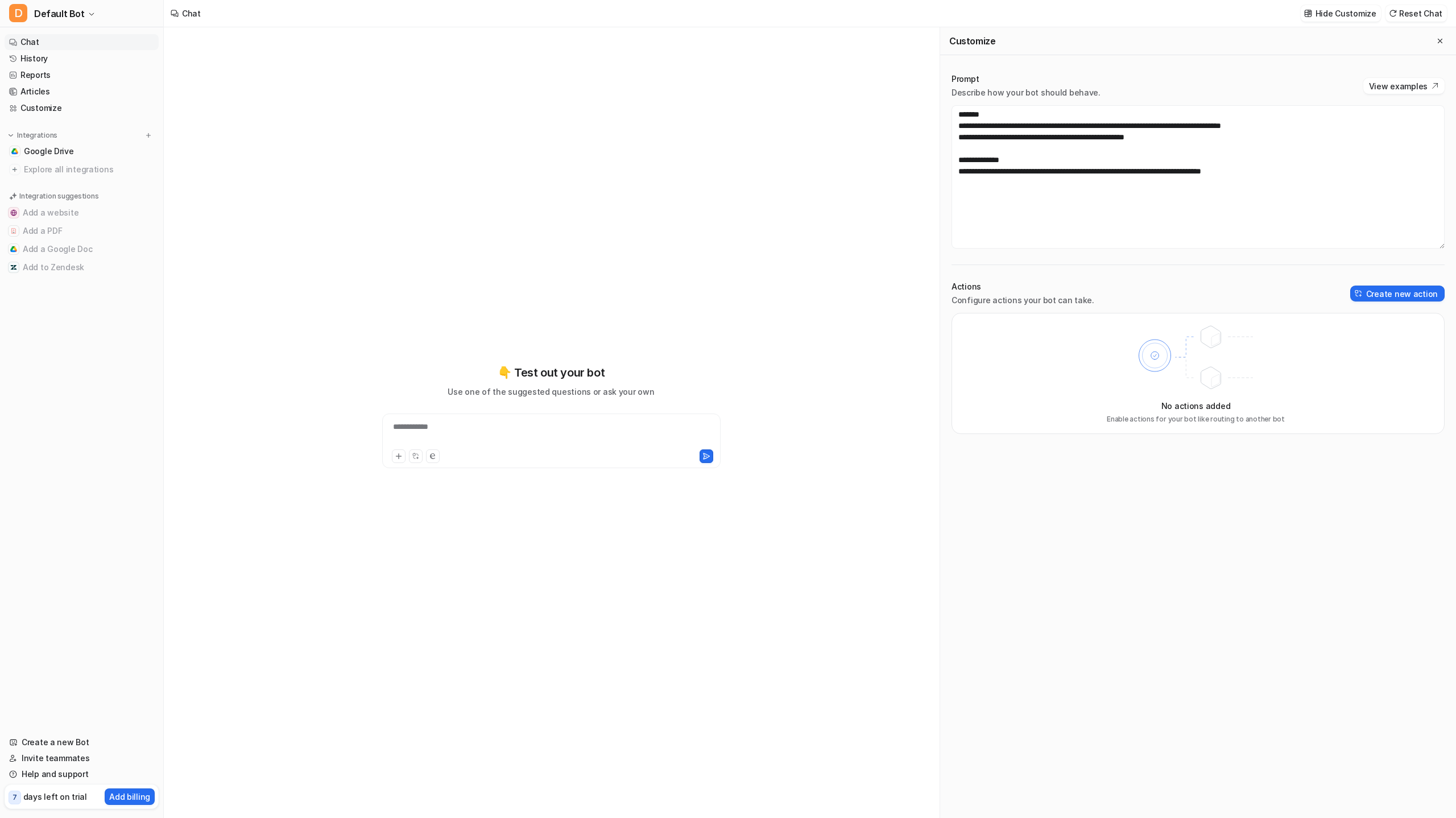
click at [99, 545] on nav "Chat History Reports Articles Customize Integrations Google Drive Explore all i…" at bounding box center [82, 377] width 163 height 696
click at [128, 313] on nav "Chat History Reports Articles Customize Integrations Google Drive Explore all i…" at bounding box center [82, 377] width 163 height 696
click at [59, 5] on button "D Default Bot" at bounding box center [82, 13] width 163 height 27
click at [35, 87] on link "Settings" at bounding box center [91, 85] width 157 height 19
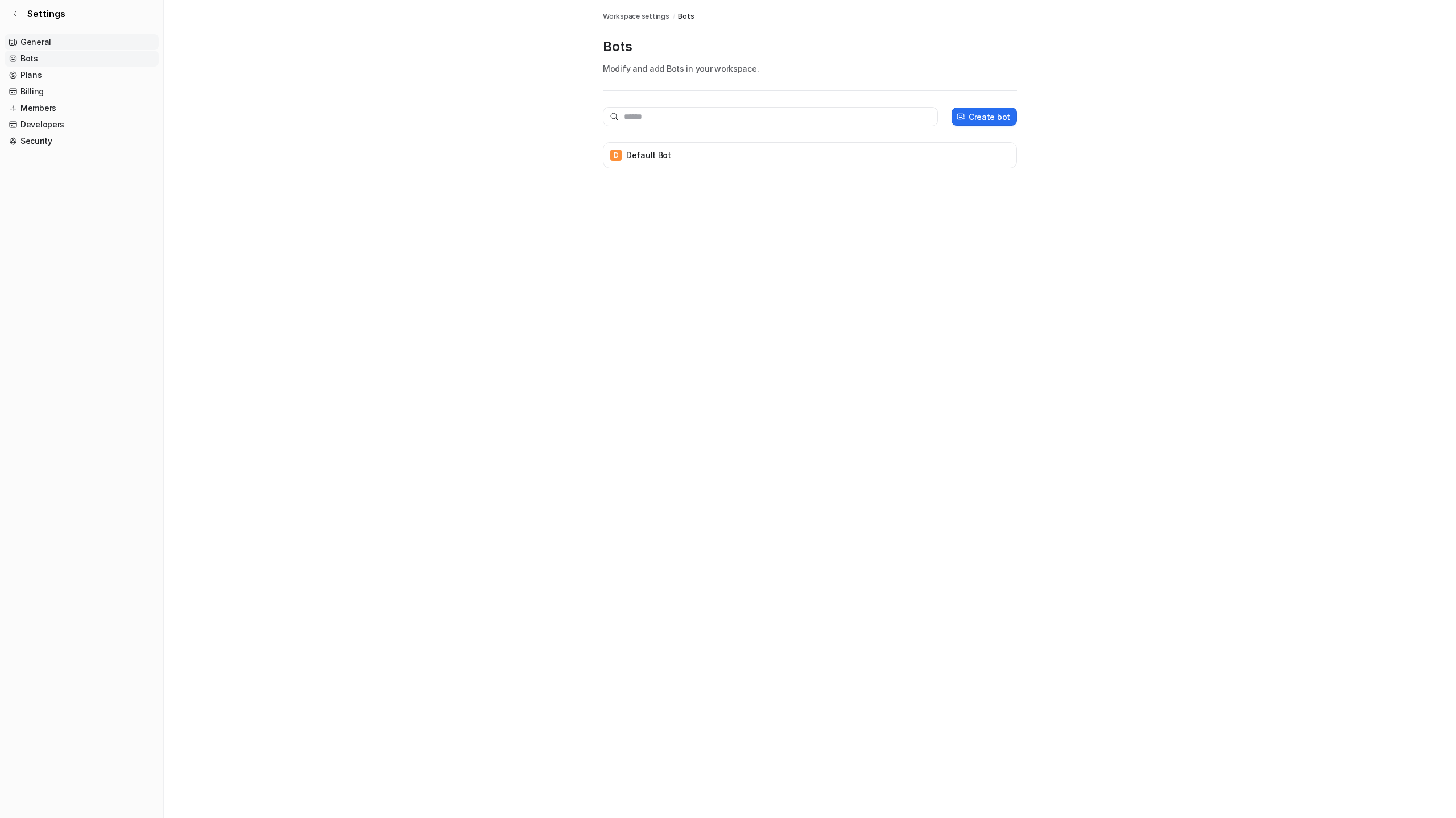
click at [43, 37] on link "General" at bounding box center [82, 42] width 154 height 16
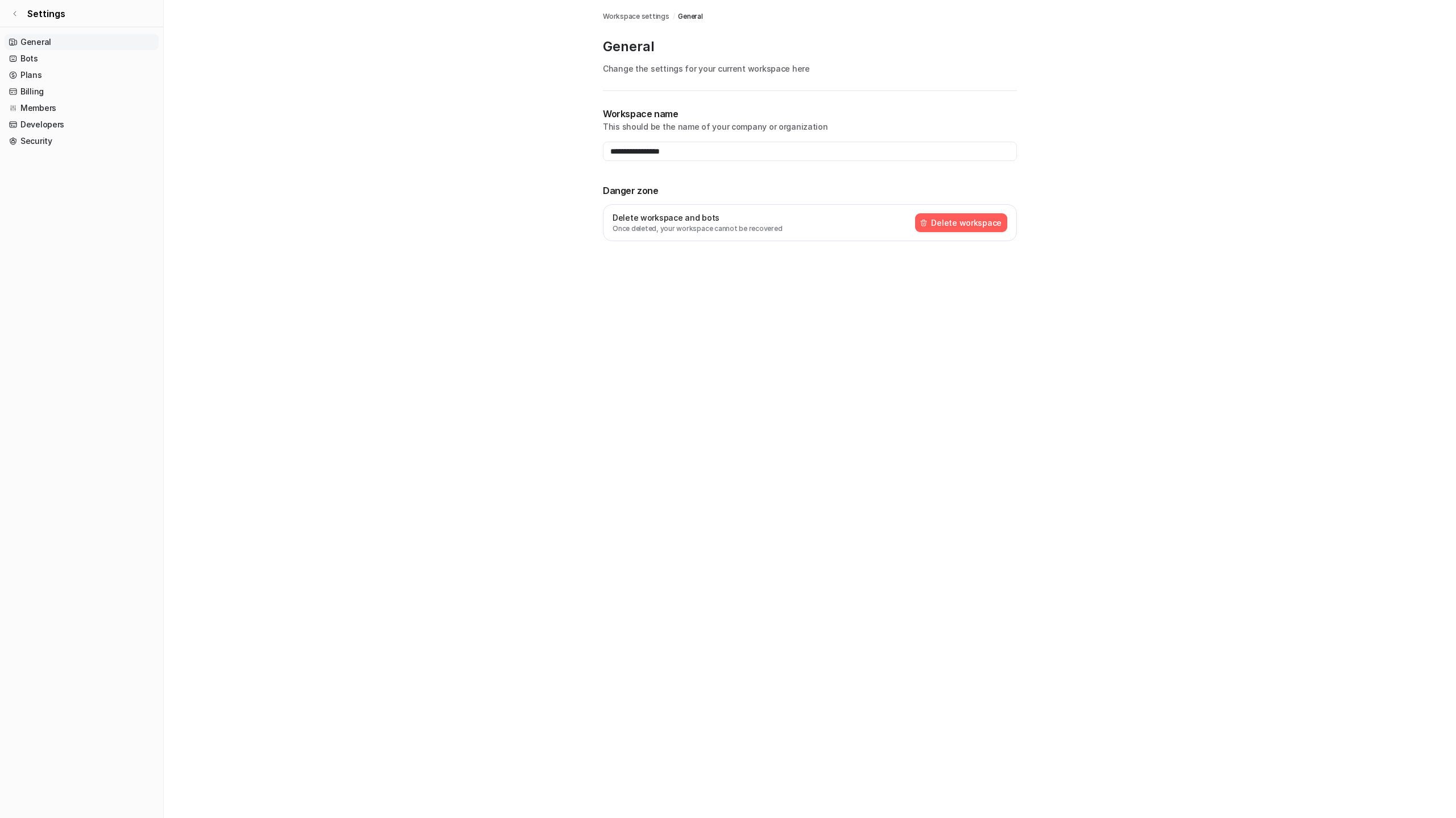
click at [752, 71] on p "Change the settings for your current workspace here" at bounding box center [810, 68] width 414 height 12
click at [631, 49] on p "General" at bounding box center [810, 47] width 414 height 19
click at [618, 62] on div "General Change the settings for your current workspace here" at bounding box center [810, 65] width 414 height 53
drag, startPoint x: 633, startPoint y: 116, endPoint x: 637, endPoint y: 121, distance: 6.4
click at [633, 116] on p "Workspace name" at bounding box center [810, 114] width 414 height 13
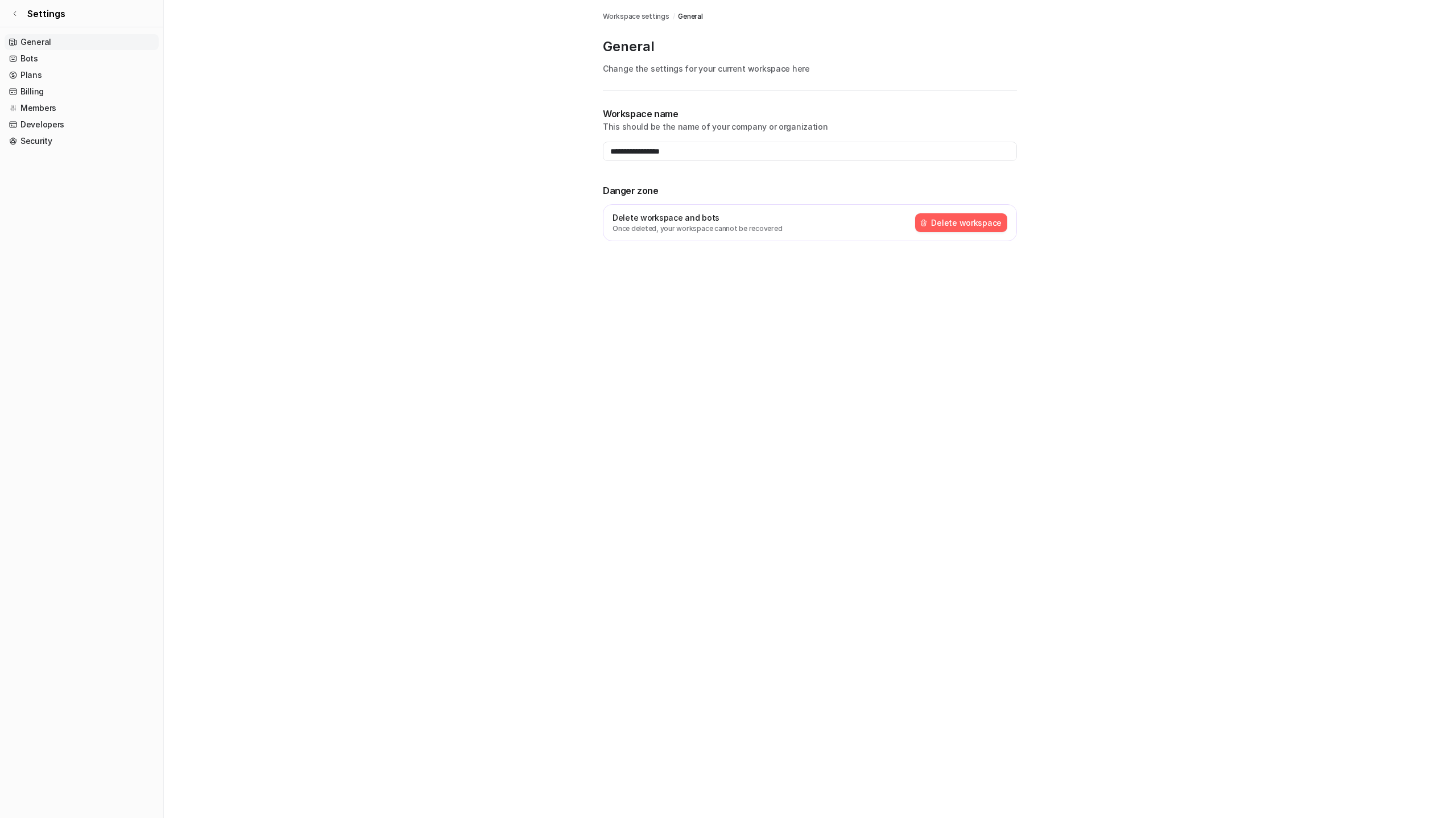
click at [955, 220] on button "Delete workspace" at bounding box center [962, 222] width 92 height 19
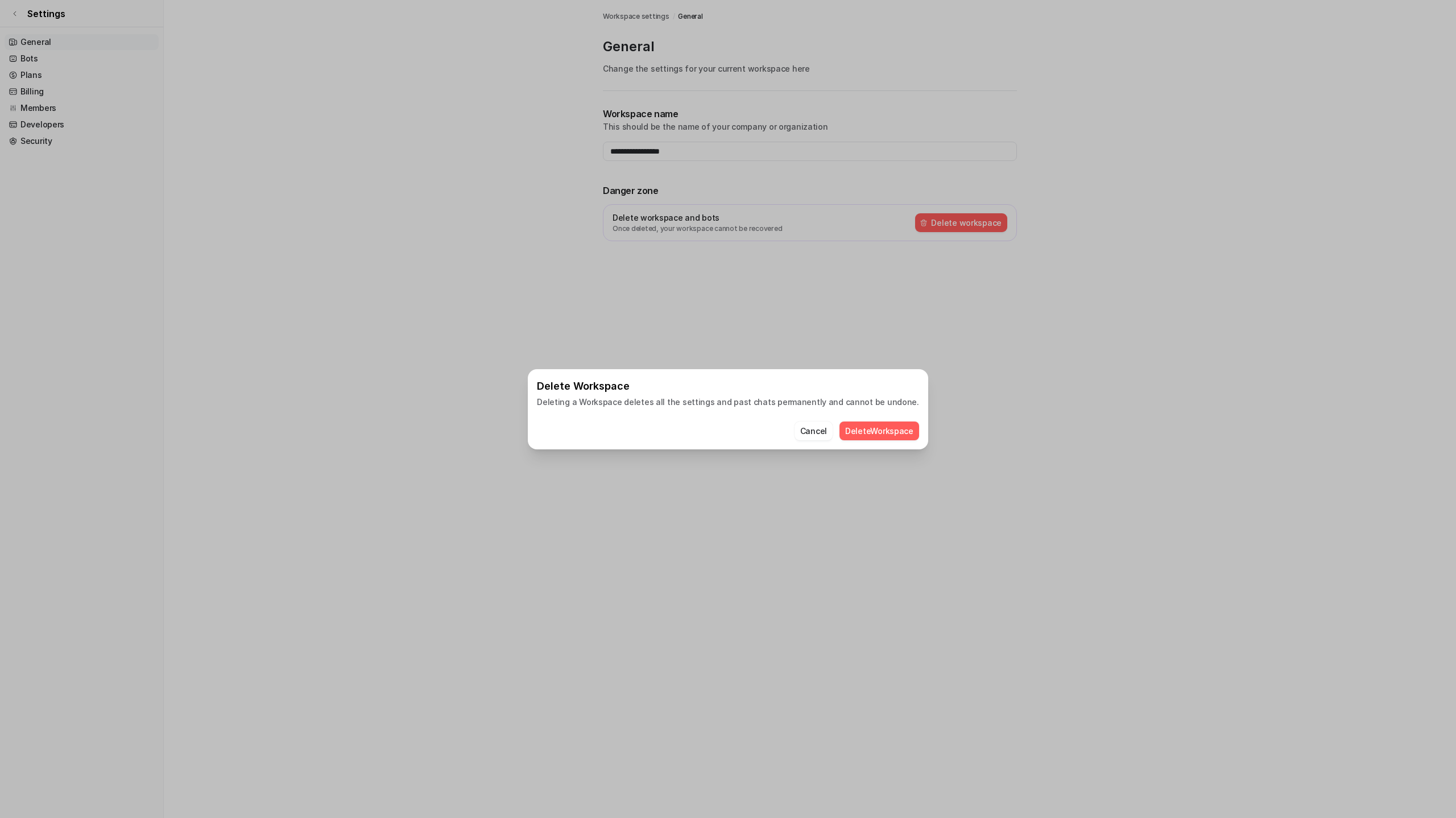
click at [869, 425] on button "Delete Workspace" at bounding box center [879, 431] width 79 height 19
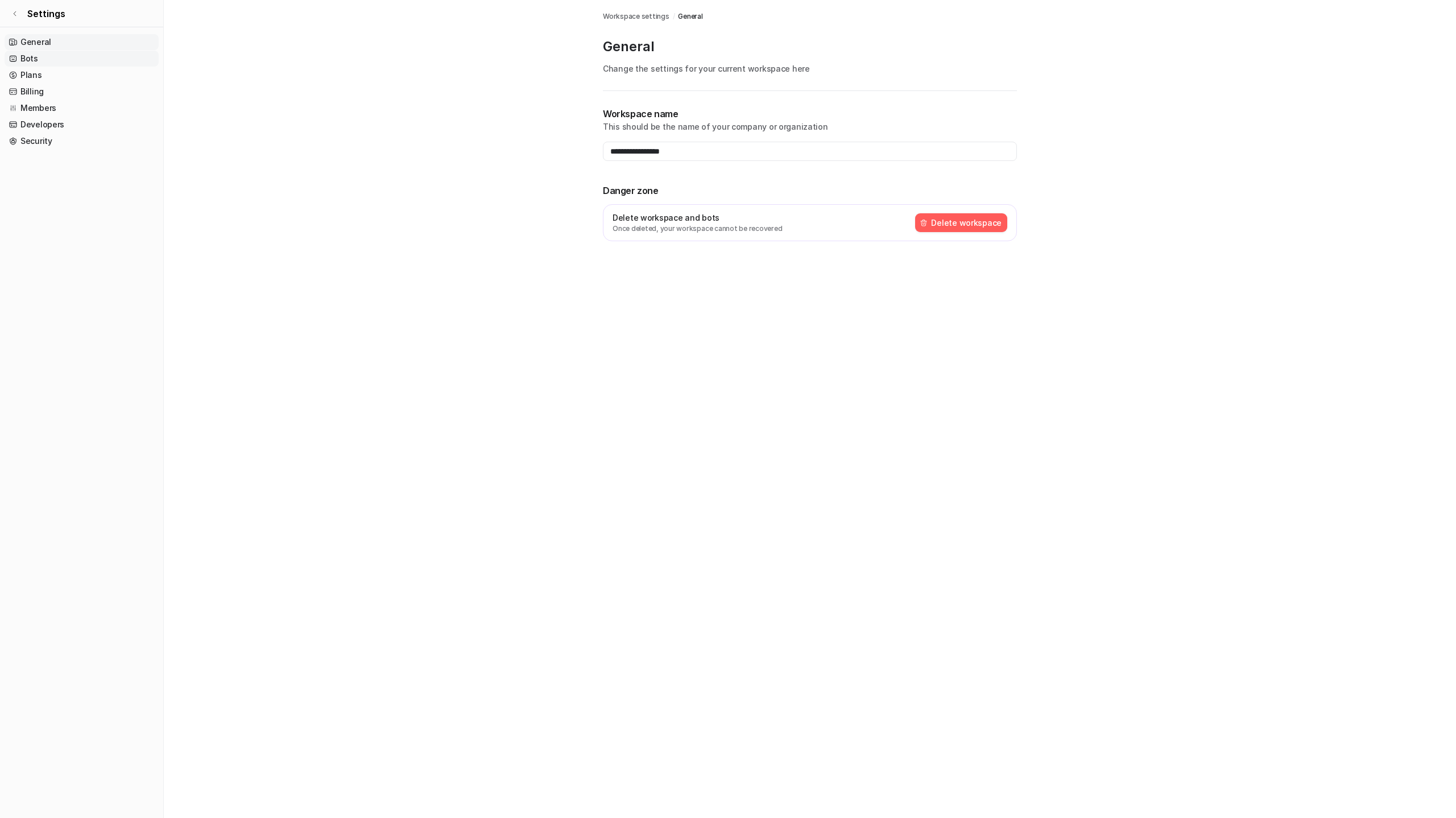
click at [44, 62] on link "Bots" at bounding box center [82, 58] width 154 height 16
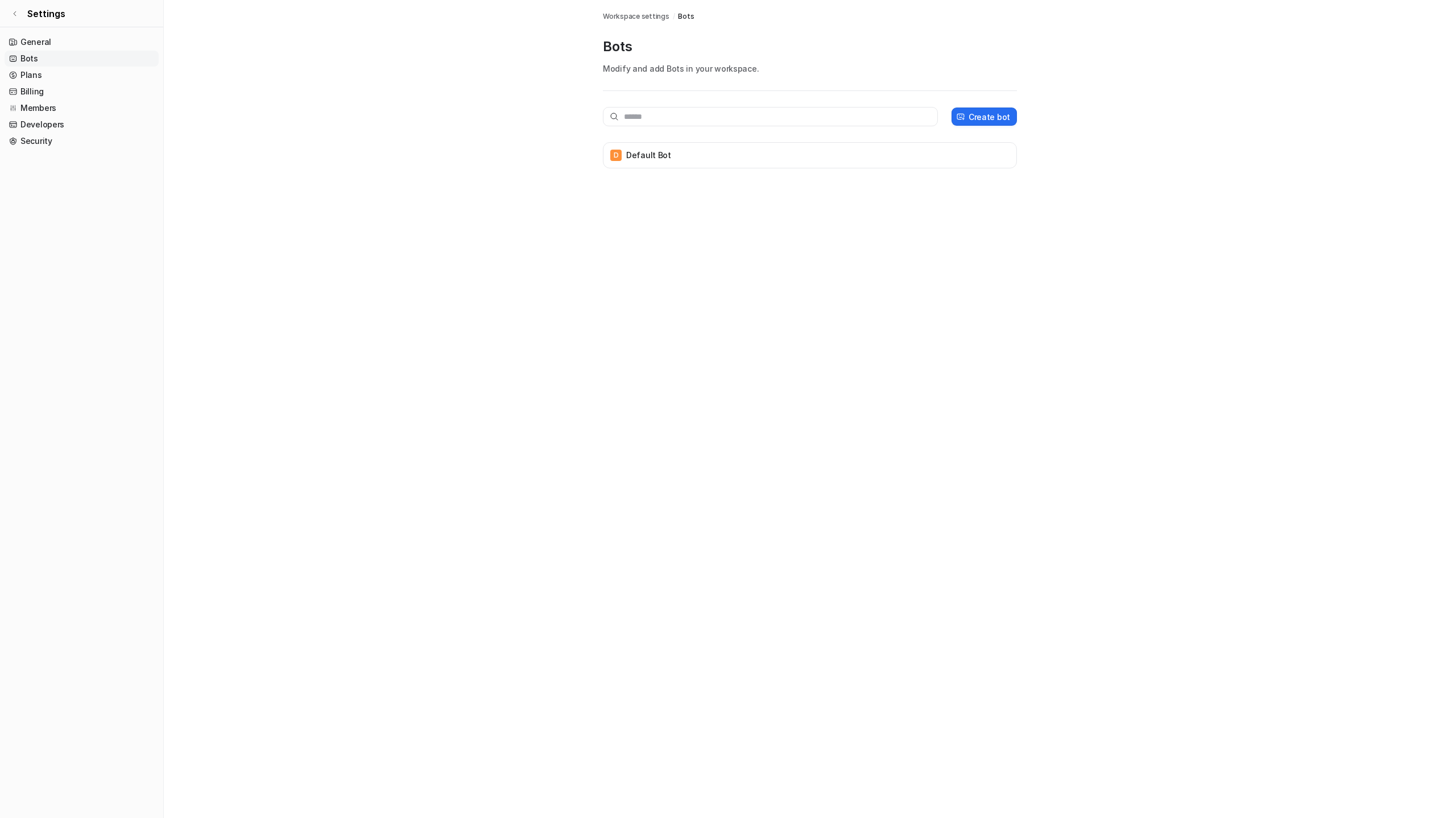
click at [970, 168] on div "D Default Bot" at bounding box center [810, 167] width 414 height 49
click at [954, 155] on div "D Default Bot" at bounding box center [810, 154] width 404 height 16
click at [990, 192] on button "Delete bot" at bounding box center [990, 193] width 52 height 19
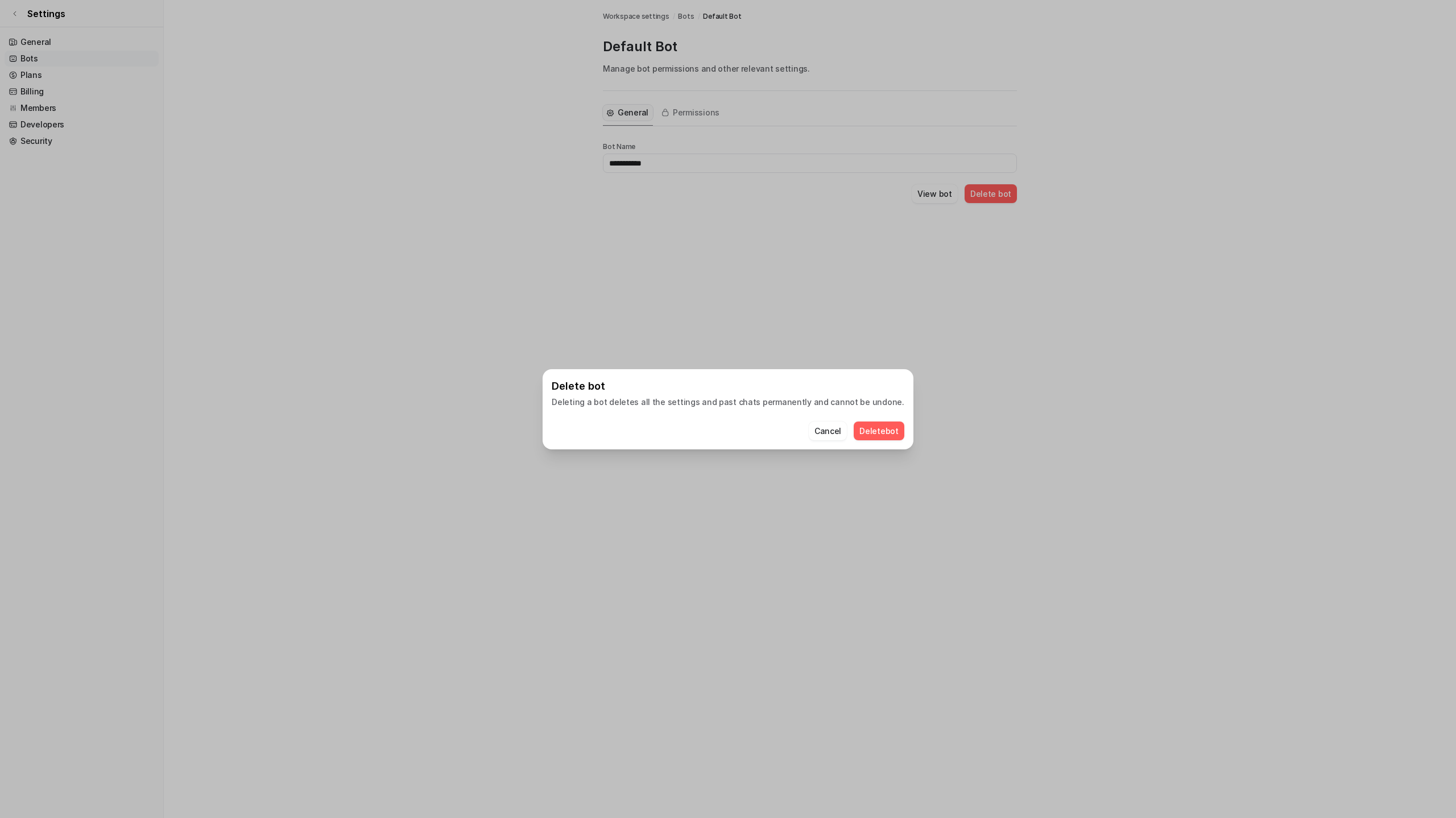
click at [884, 434] on button "Delete bot" at bounding box center [879, 431] width 50 height 19
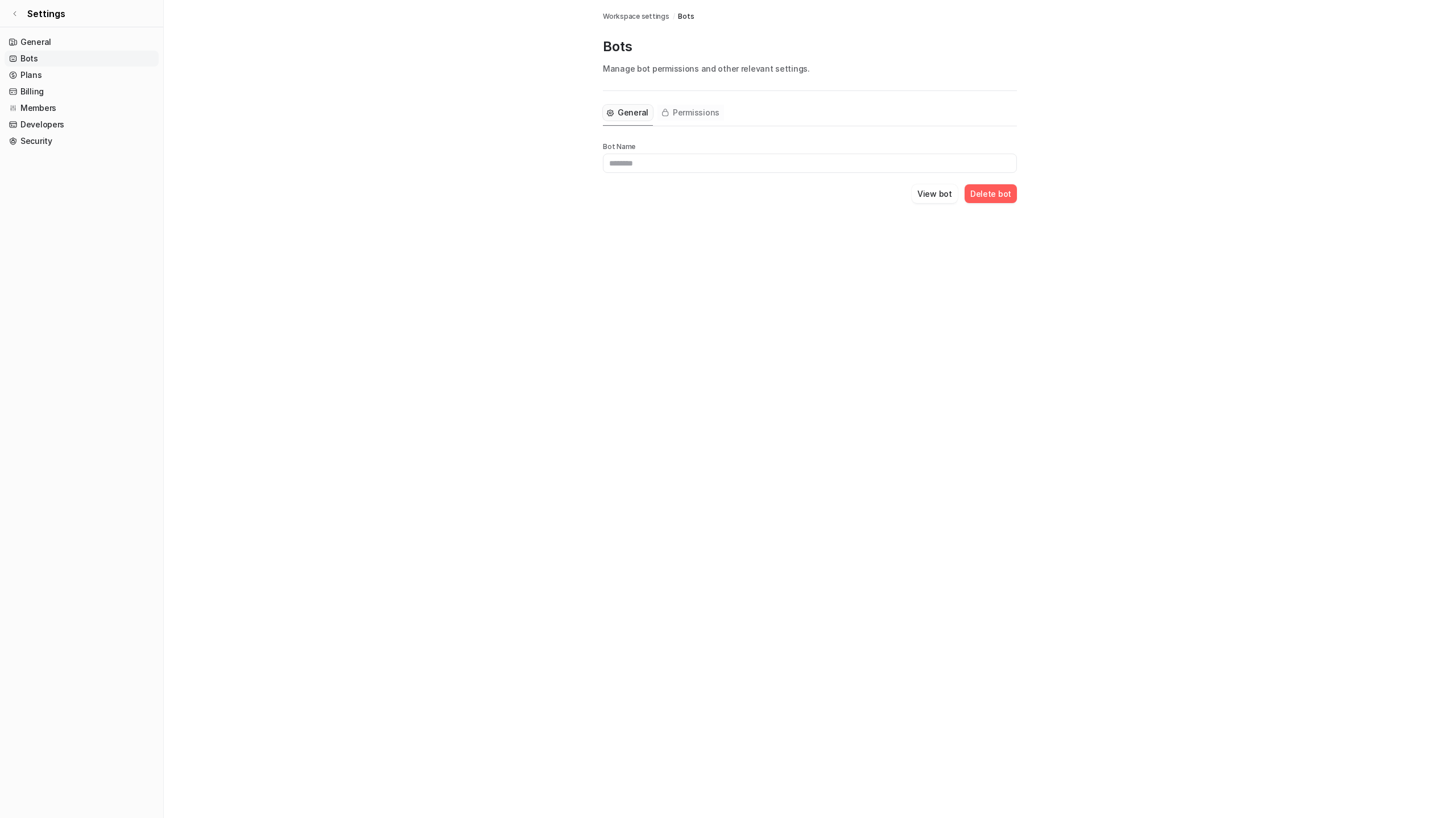
click at [680, 119] on button "Permissions" at bounding box center [691, 112] width 67 height 16
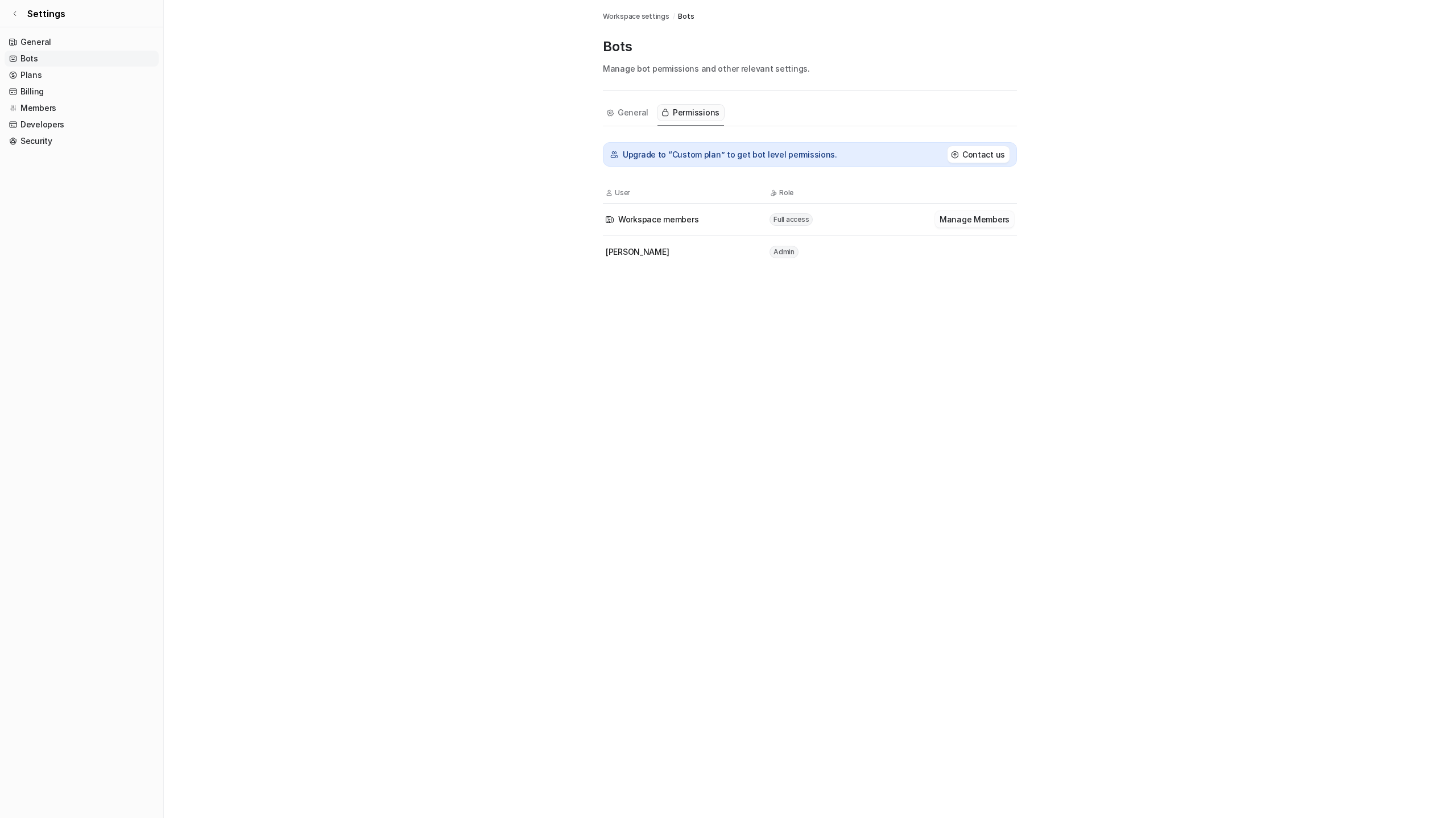
click at [964, 223] on button "Manage Members" at bounding box center [974, 219] width 79 height 16
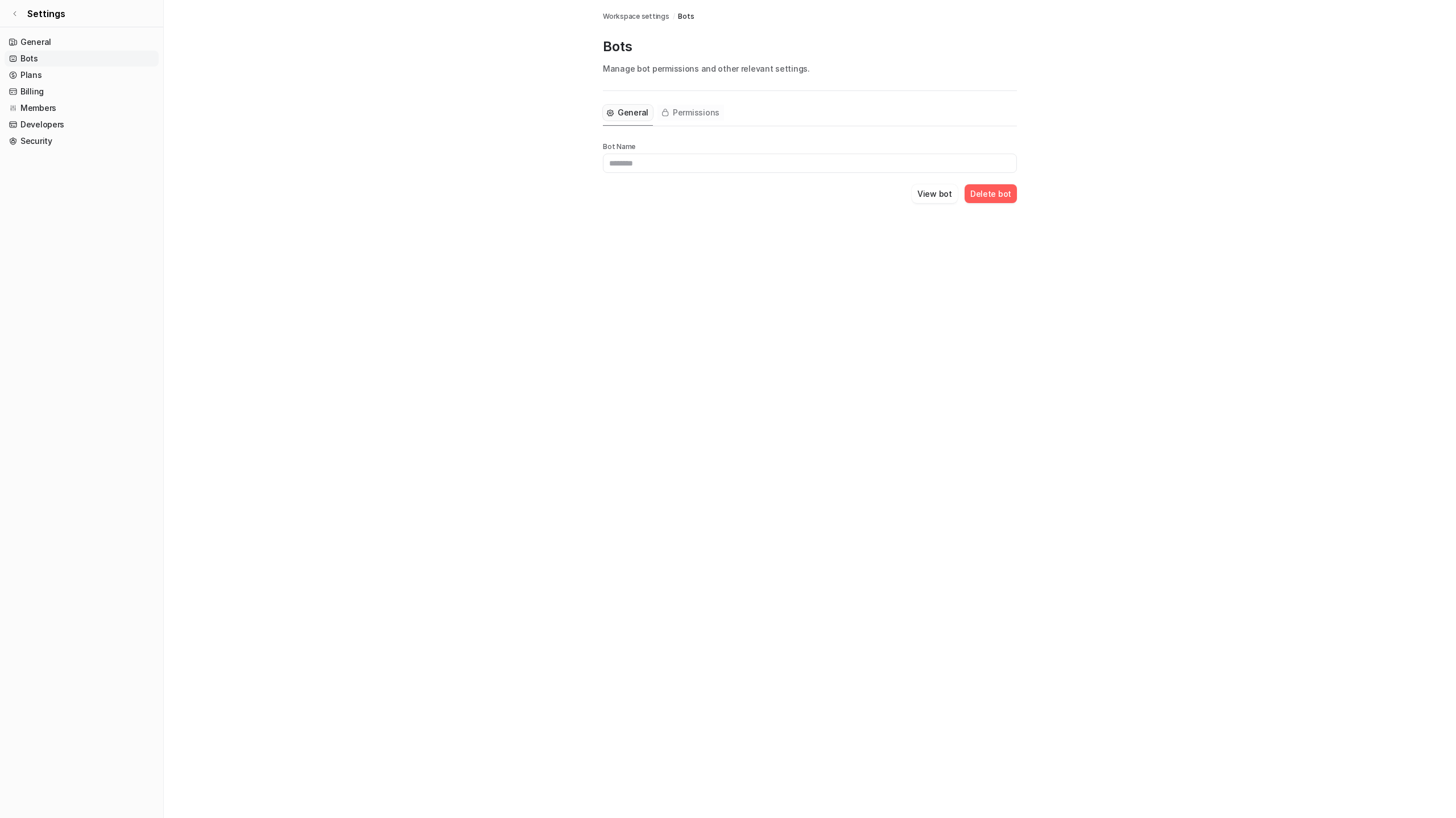
click at [698, 116] on span "Permissions" at bounding box center [696, 112] width 47 height 11
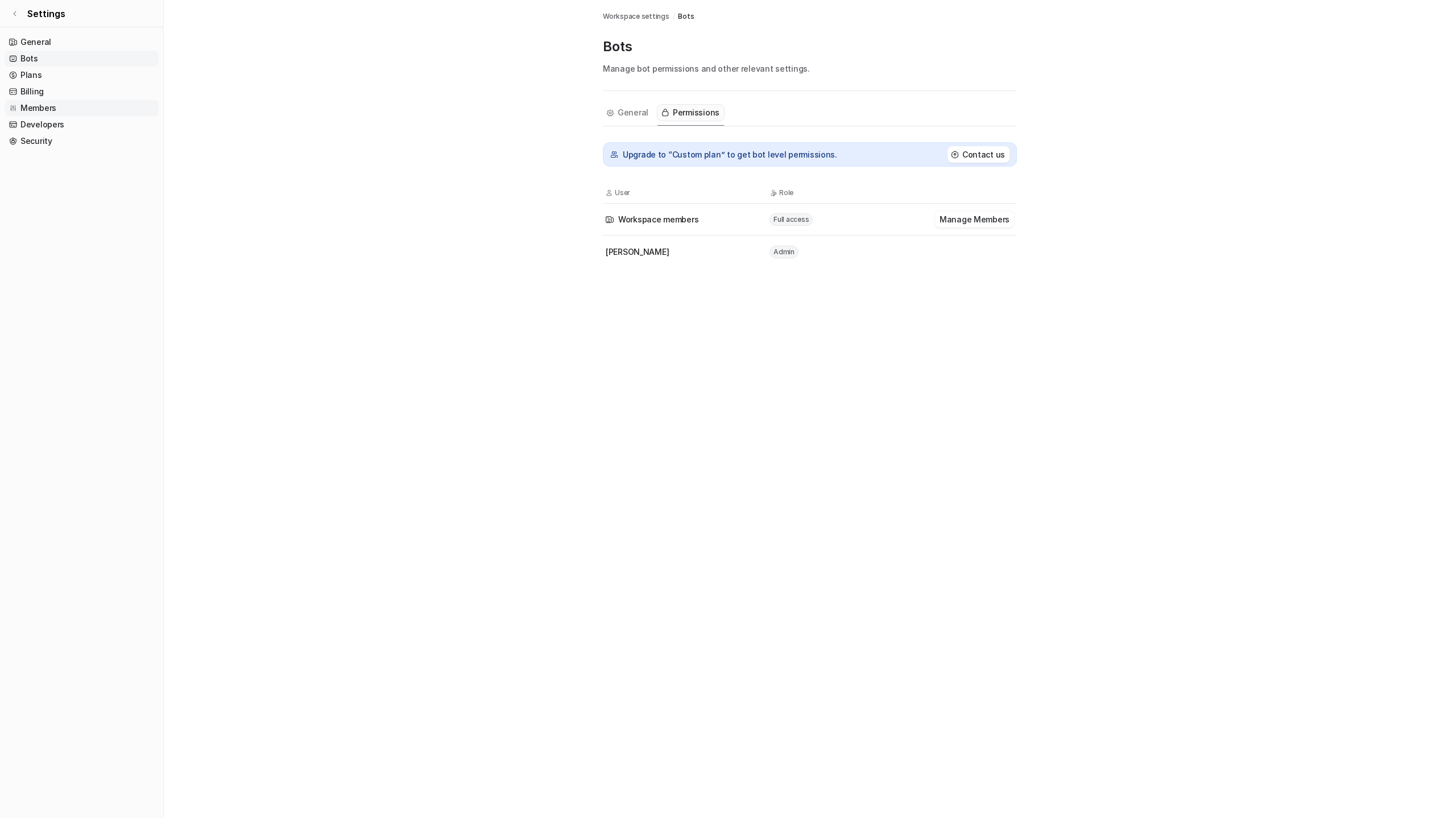
click at [40, 105] on link "Members" at bounding box center [82, 108] width 154 height 16
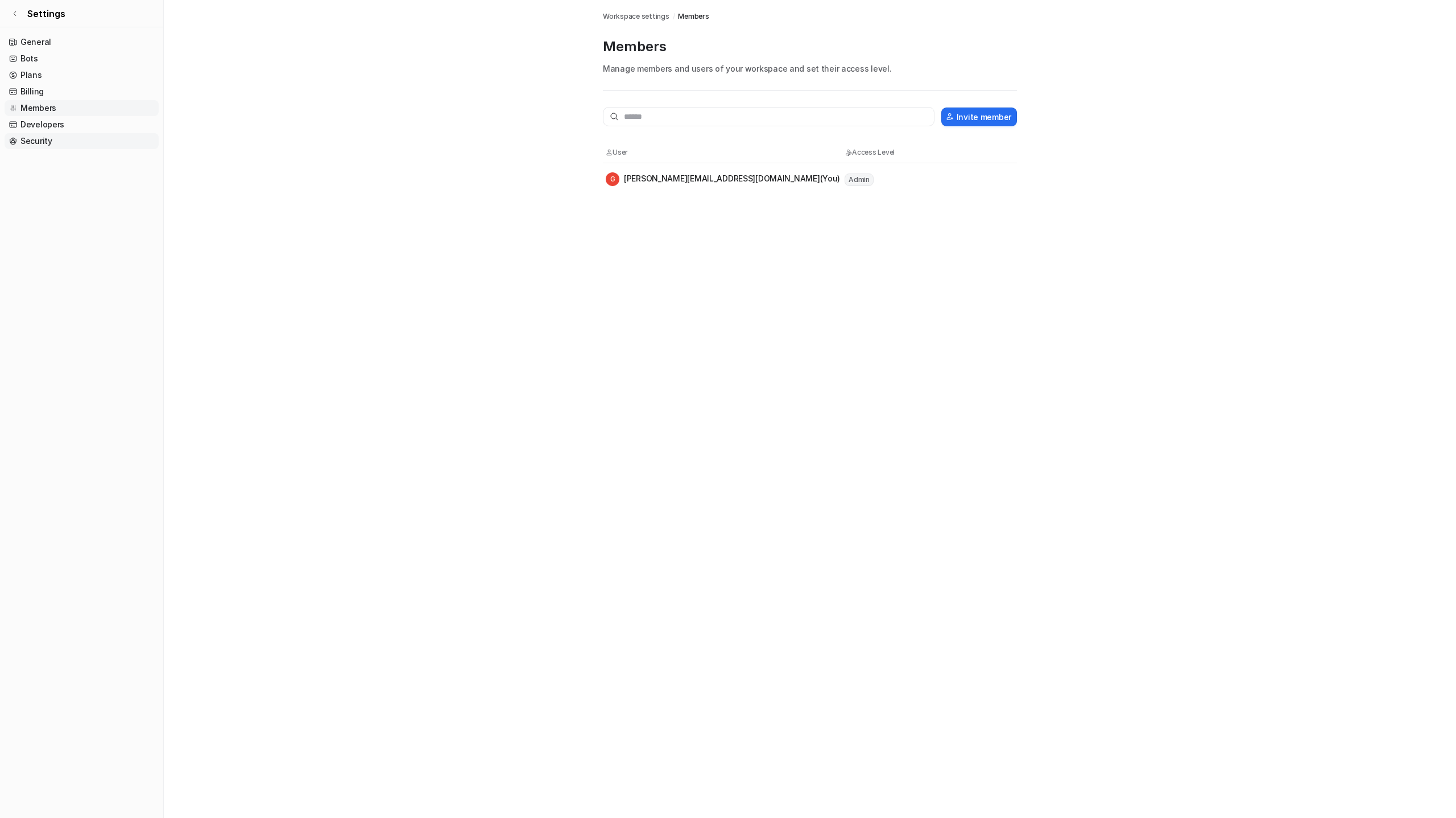
click at [45, 145] on link "Security" at bounding box center [82, 140] width 154 height 16
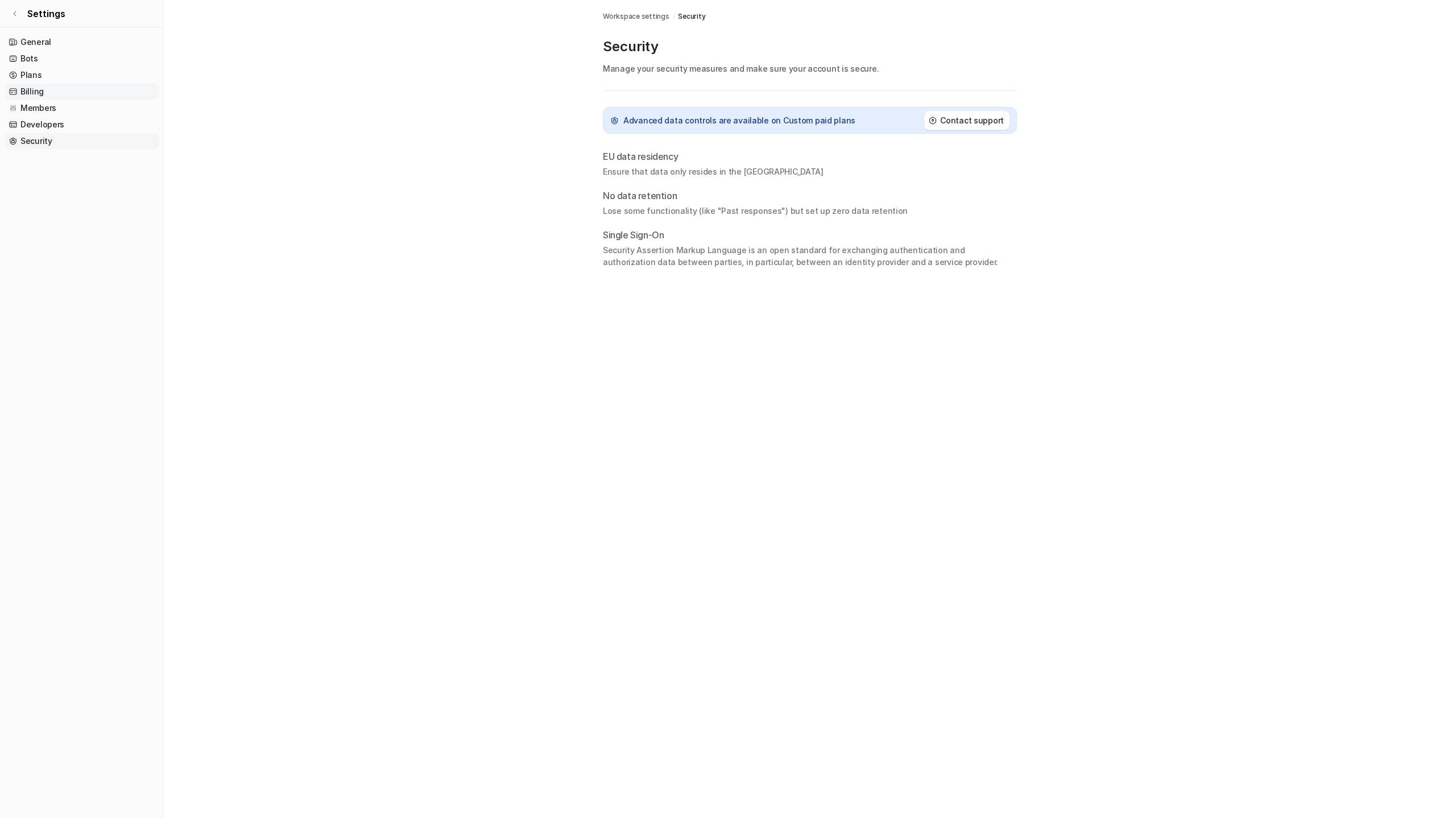
click at [30, 94] on link "Billing" at bounding box center [82, 91] width 154 height 16
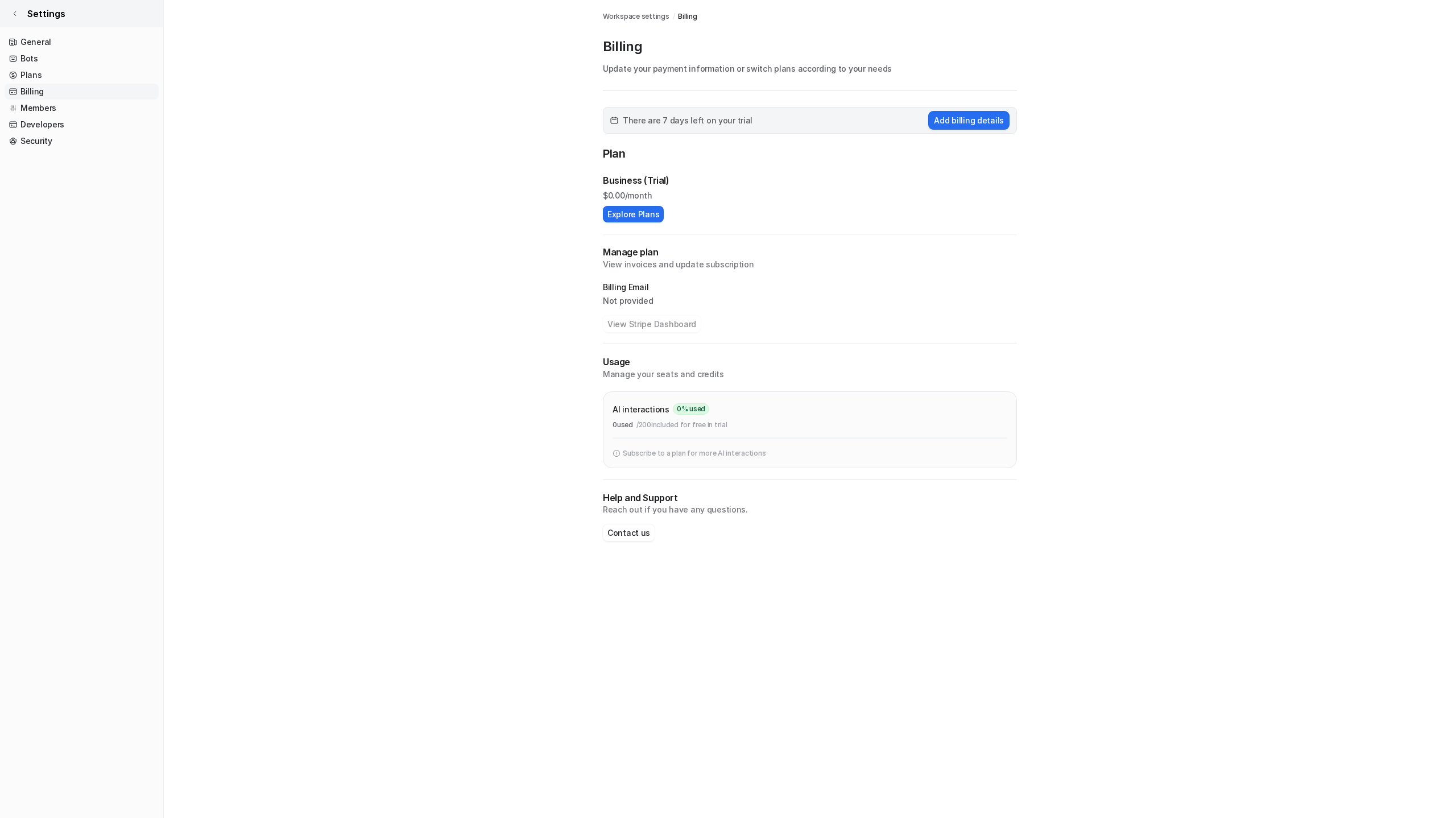
click at [17, 12] on icon at bounding box center [14, 13] width 7 height 7
